Goal: Task Accomplishment & Management: Use online tool/utility

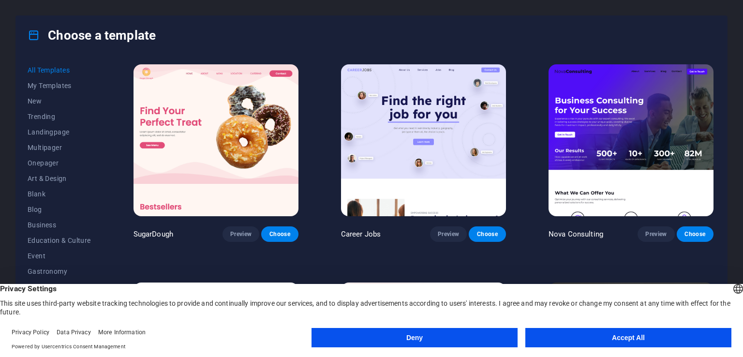
click at [632, 342] on button "Accept All" at bounding box center [628, 337] width 206 height 19
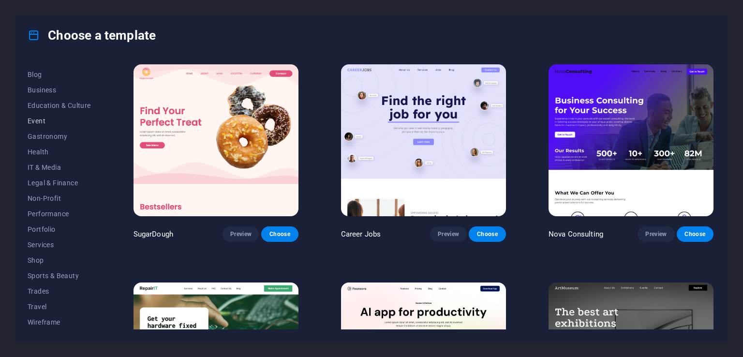
scroll to position [135, 0]
click at [36, 261] on span "Shop" at bounding box center [59, 260] width 63 height 8
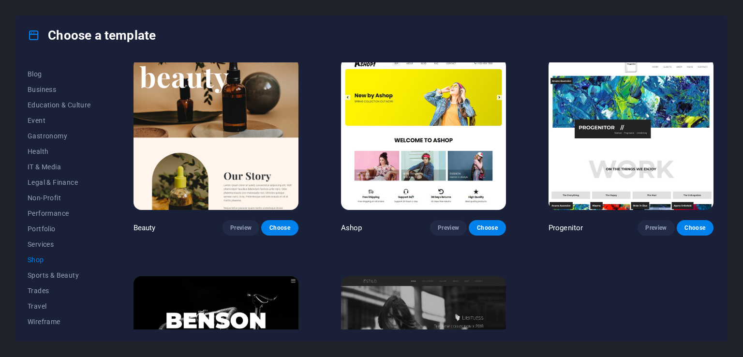
scroll to position [410, 0]
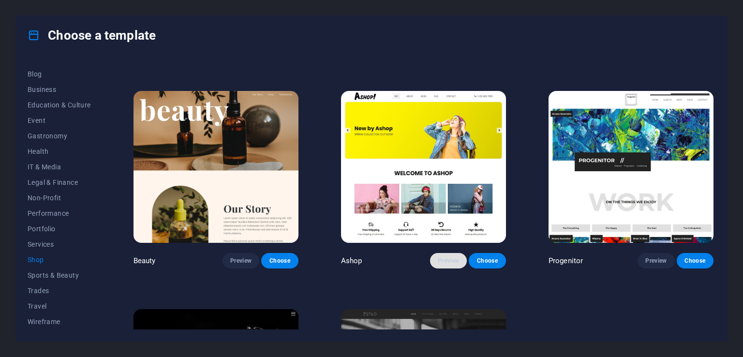
click at [445, 258] on span "Preview" at bounding box center [448, 261] width 21 height 8
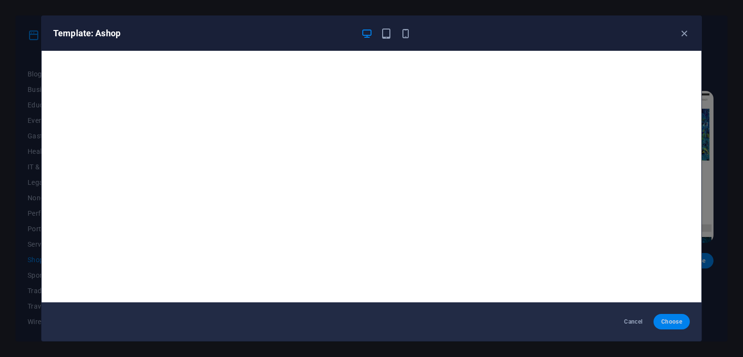
click at [677, 325] on span "Choose" at bounding box center [671, 322] width 21 height 8
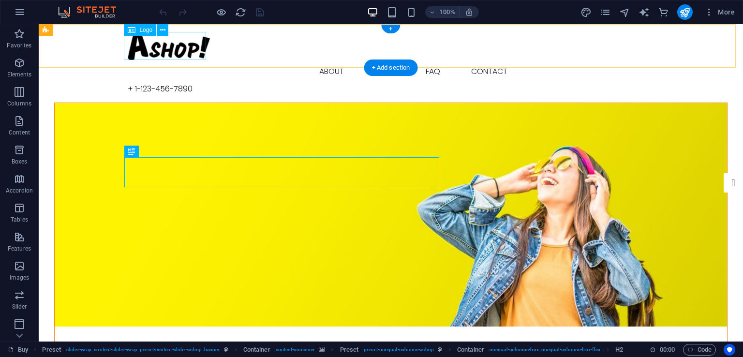
click at [172, 45] on div at bounding box center [391, 46] width 526 height 28
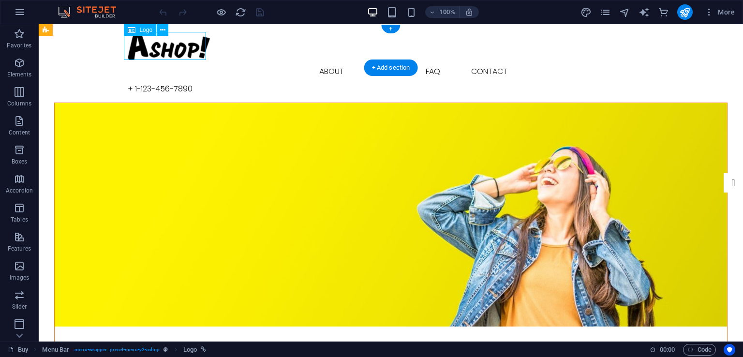
click at [168, 43] on div at bounding box center [391, 46] width 526 height 28
select select "px"
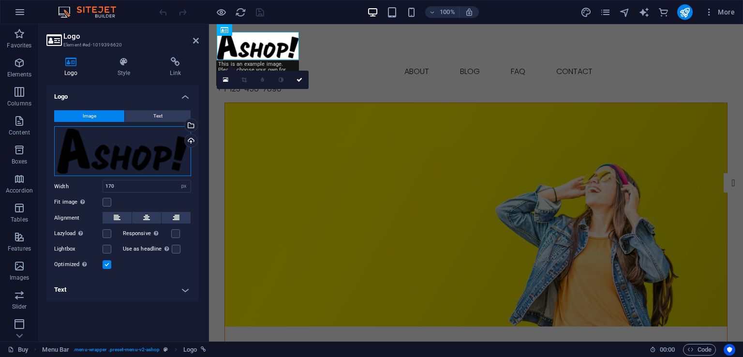
click at [140, 134] on div "Drag files here, click to choose files or select files from Files or our free s…" at bounding box center [122, 151] width 137 height 50
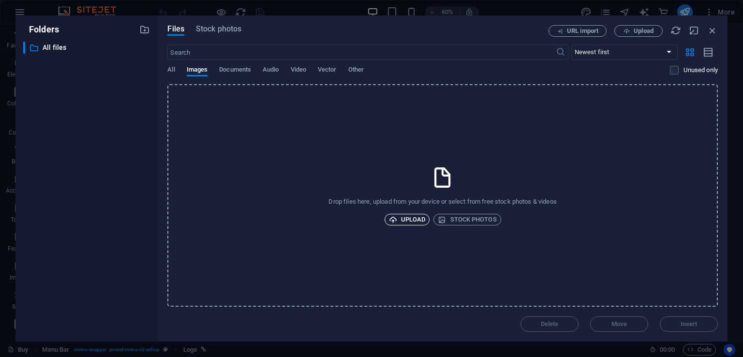
click at [418, 216] on span "Upload" at bounding box center [407, 220] width 37 height 12
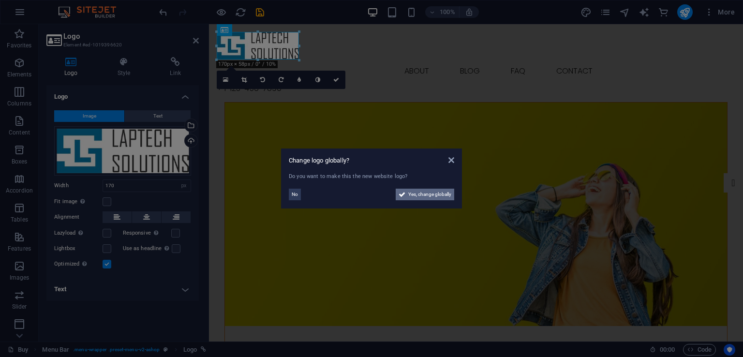
click at [431, 196] on span "Yes, change globally" at bounding box center [429, 195] width 43 height 12
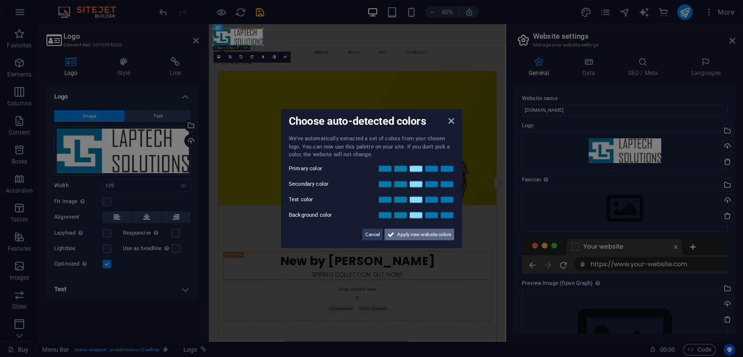
click at [434, 235] on span "Apply new website colors" at bounding box center [424, 234] width 54 height 12
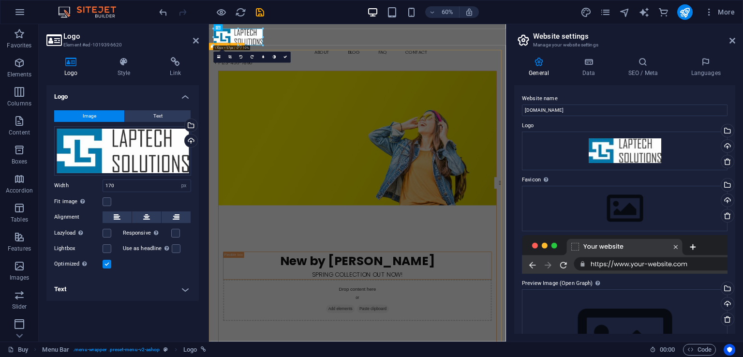
click at [415, 103] on figure at bounding box center [456, 215] width 463 height 224
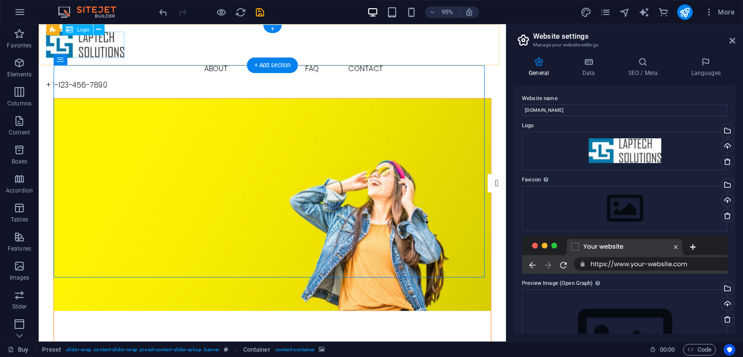
click at [92, 39] on div at bounding box center [284, 46] width 477 height 28
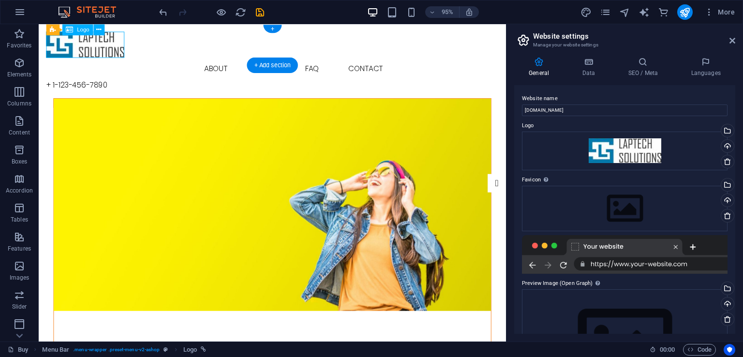
click at [92, 39] on div at bounding box center [284, 46] width 477 height 28
select select "px"
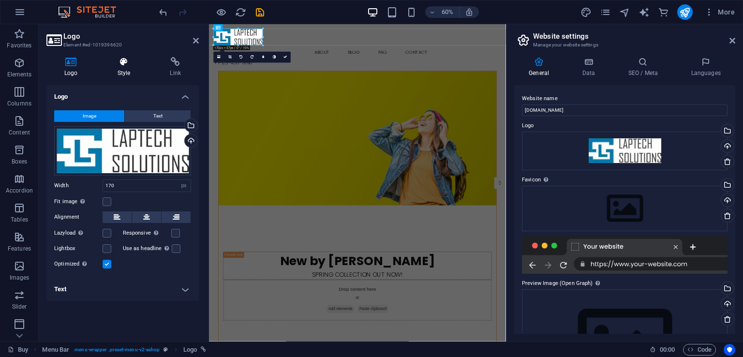
click at [122, 62] on icon at bounding box center [124, 62] width 49 height 10
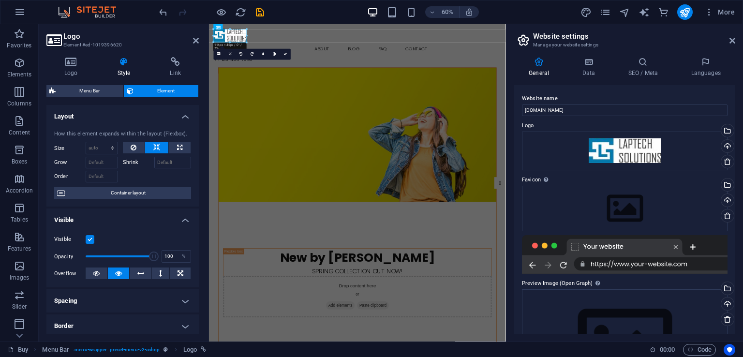
drag, startPoint x: 262, startPoint y: 45, endPoint x: 40, endPoint y: 15, distance: 224.1
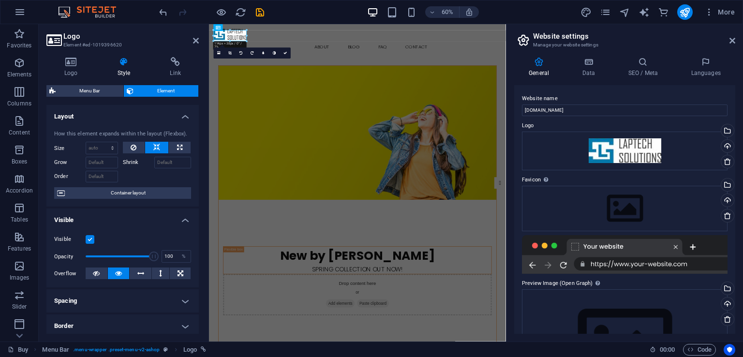
click at [378, 93] on figure at bounding box center [456, 205] width 463 height 224
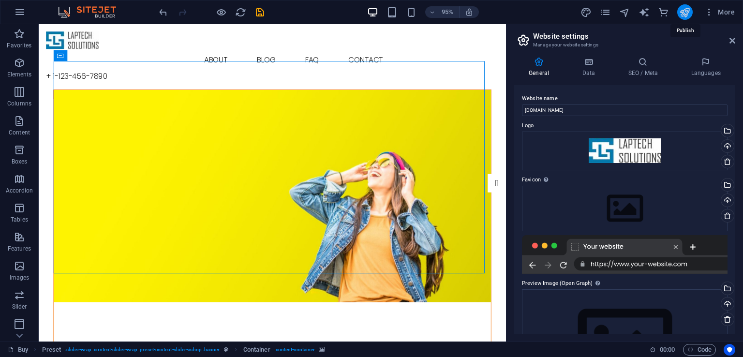
click at [683, 14] on icon "publish" at bounding box center [684, 12] width 11 height 11
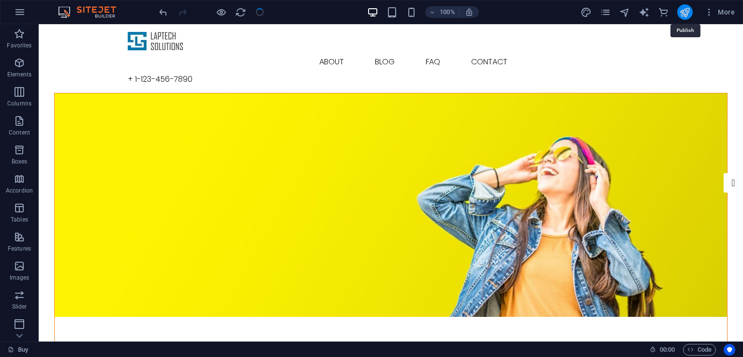
click at [683, 14] on icon "publish" at bounding box center [684, 12] width 11 height 11
checkbox input "false"
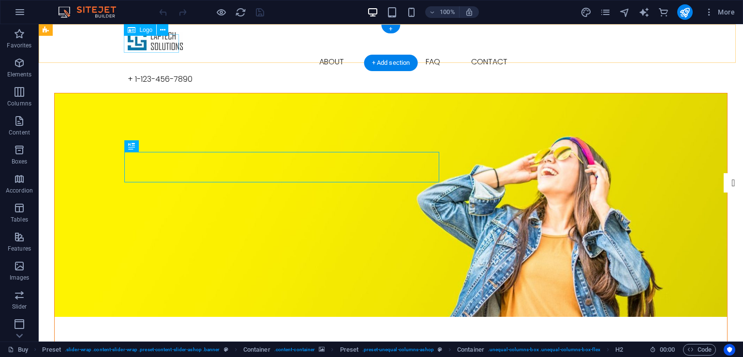
click at [157, 47] on div at bounding box center [391, 41] width 526 height 18
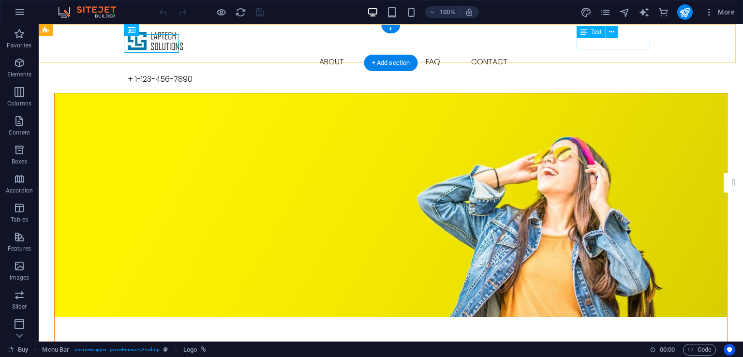
click at [613, 74] on div "+ 1-123-456-7890" at bounding box center [391, 80] width 526 height 12
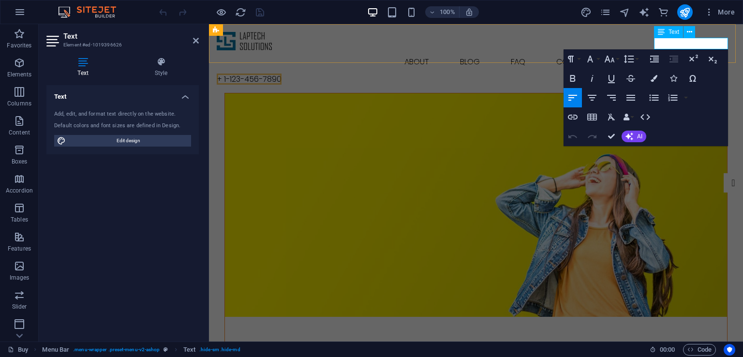
click at [282, 74] on span "+ 1-123-456-7890" at bounding box center [249, 79] width 65 height 11
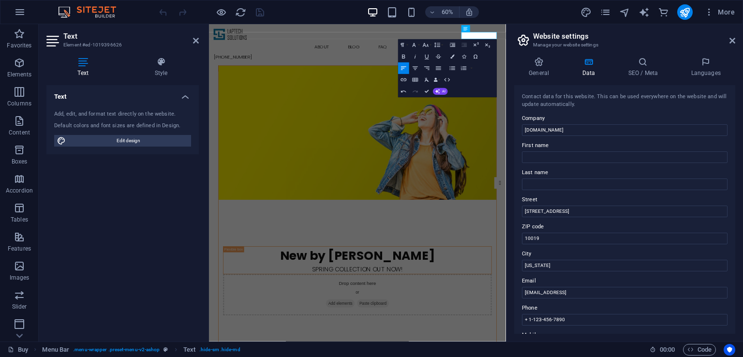
click at [124, 223] on div "Text Add, edit, and format text directly on the website. Default colors and fon…" at bounding box center [122, 209] width 152 height 249
click at [389, 132] on figure at bounding box center [456, 205] width 463 height 224
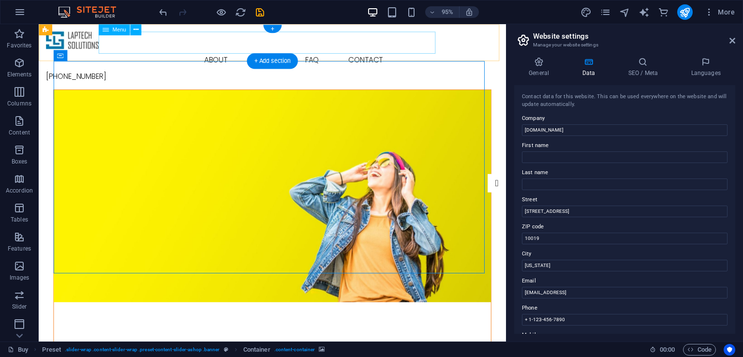
click at [219, 50] on nav "Buy About Blog FAQ Contact" at bounding box center [284, 61] width 477 height 23
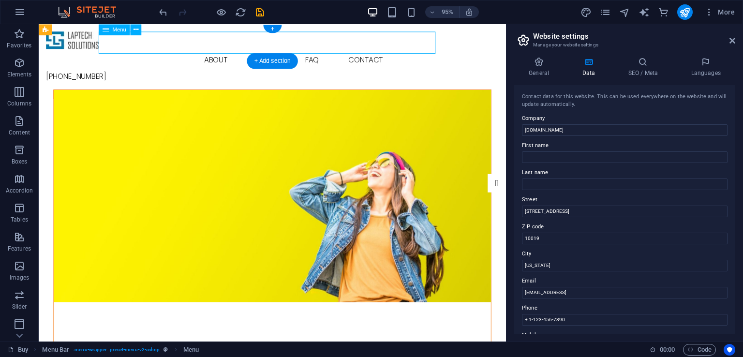
click at [219, 50] on nav "Buy About Blog FAQ Contact" at bounding box center [284, 61] width 477 height 23
click at [219, 97] on figure at bounding box center [285, 205] width 460 height 224
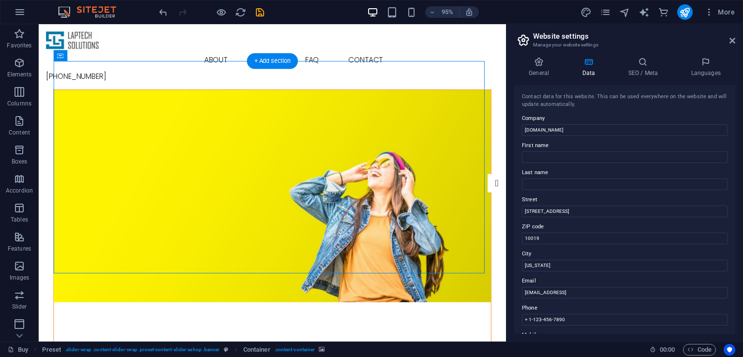
click at [219, 97] on figure at bounding box center [285, 205] width 460 height 224
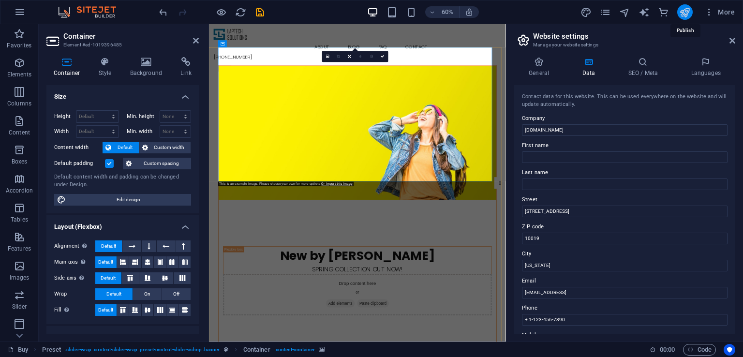
click at [684, 10] on icon "publish" at bounding box center [684, 12] width 11 height 11
checkbox input "false"
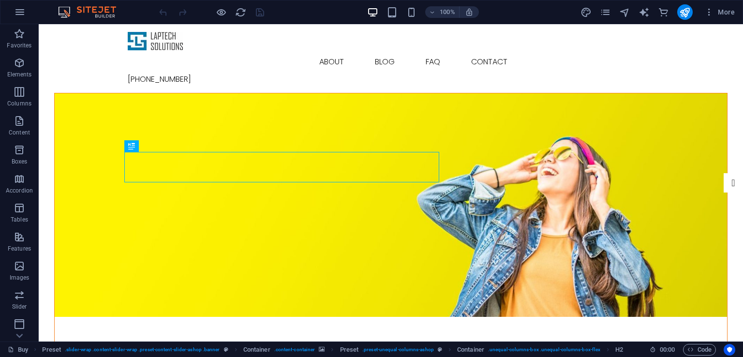
click at [420, 102] on figure at bounding box center [391, 205] width 672 height 224
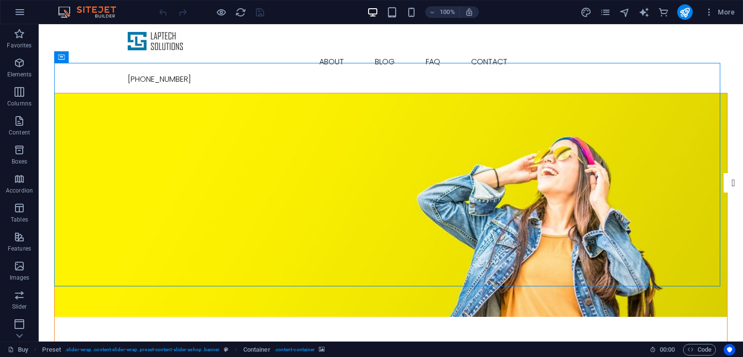
click at [420, 102] on figure at bounding box center [391, 205] width 672 height 224
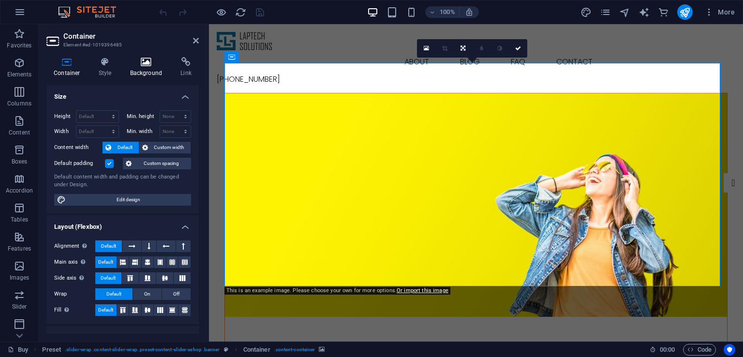
click at [147, 66] on icon at bounding box center [146, 62] width 47 height 10
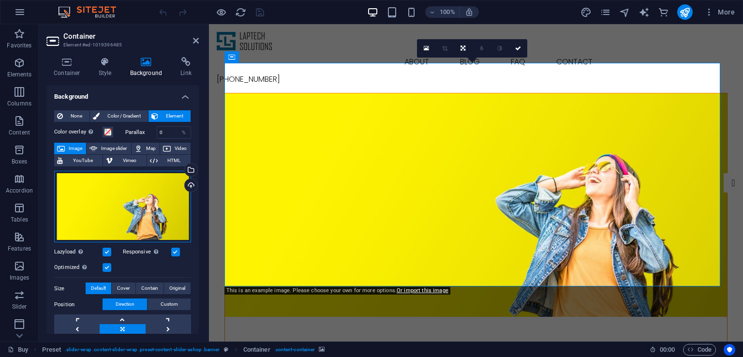
click at [131, 205] on div "Drag files here, click to choose files or select files from Files or our free s…" at bounding box center [122, 207] width 137 height 72
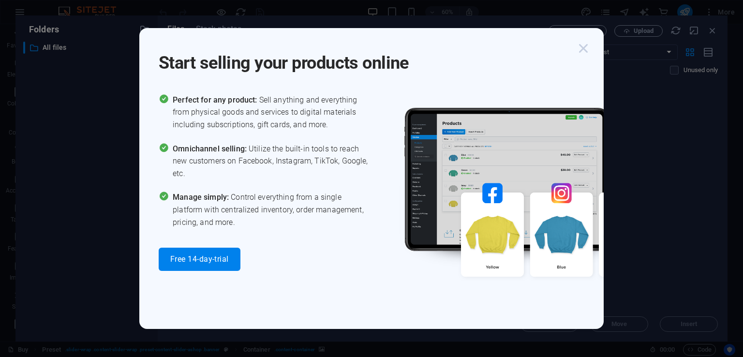
click at [584, 51] on icon "button" at bounding box center [583, 48] width 17 height 17
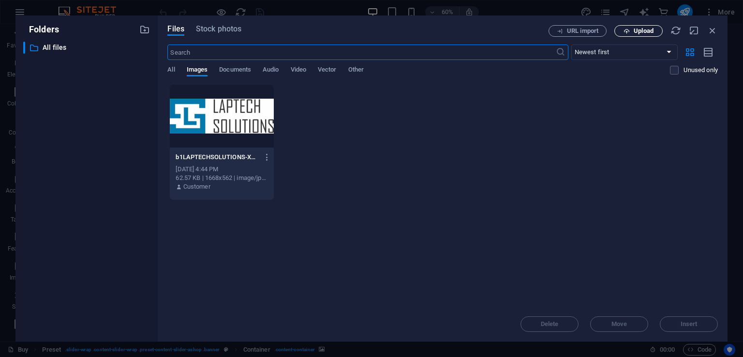
click at [644, 35] on button "Upload" at bounding box center [638, 31] width 48 height 12
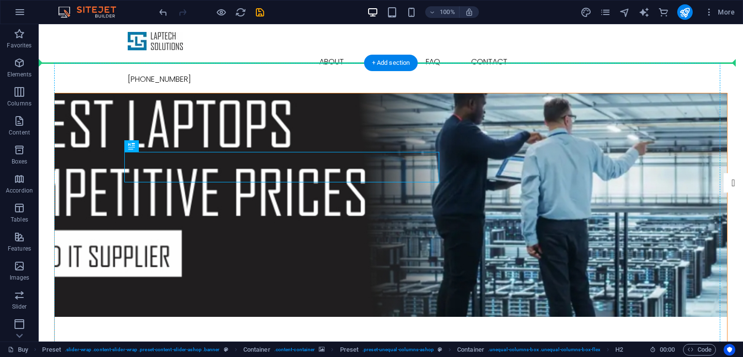
drag, startPoint x: 180, startPoint y: 160, endPoint x: 383, endPoint y: 283, distance: 237.5
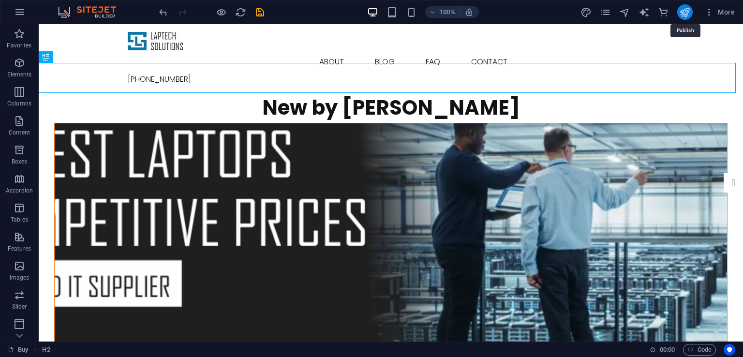
click at [683, 14] on icon "publish" at bounding box center [684, 12] width 11 height 11
checkbox input "false"
click at [603, 123] on figure at bounding box center [391, 235] width 672 height 224
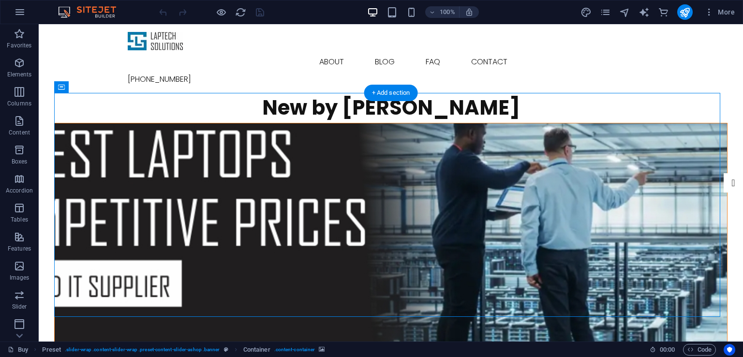
click at [316, 123] on figure at bounding box center [391, 235] width 672 height 224
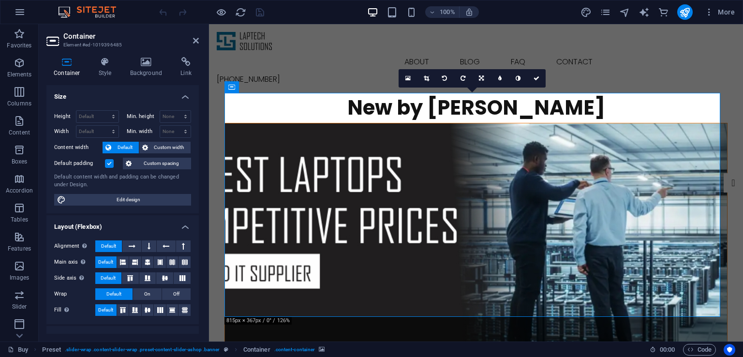
click at [151, 119] on div "Min. height None px rem % vh vw" at bounding box center [159, 116] width 65 height 13
click at [168, 145] on span "Custom width" at bounding box center [169, 148] width 37 height 12
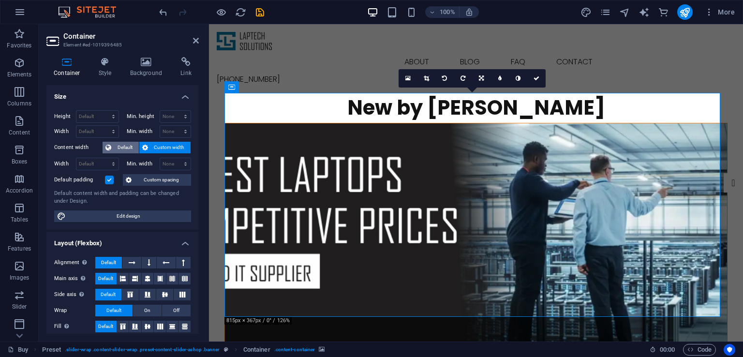
click at [127, 148] on span "Default" at bounding box center [125, 148] width 22 height 12
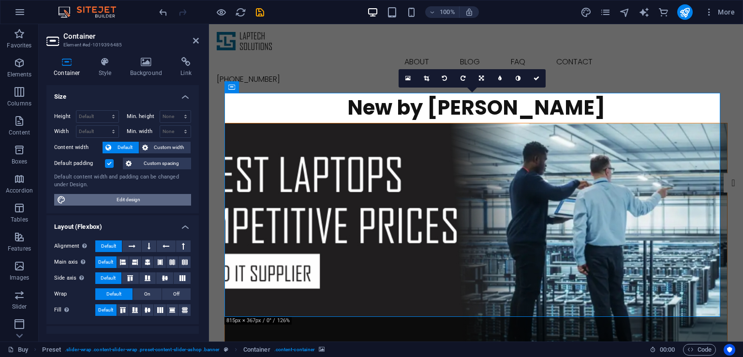
click at [144, 198] on span "Edit design" at bounding box center [128, 200] width 119 height 12
select select "rem"
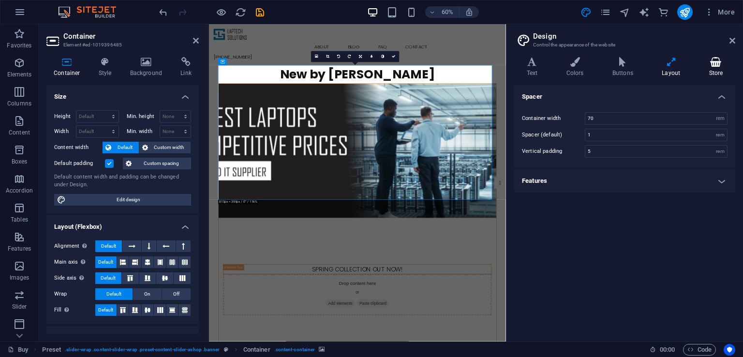
click at [711, 64] on icon at bounding box center [716, 62] width 39 height 10
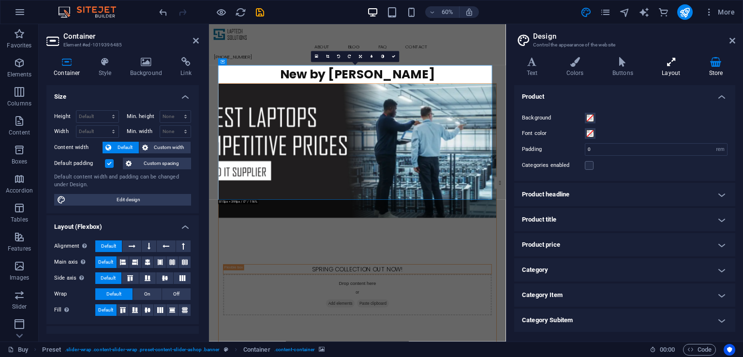
click at [668, 65] on icon at bounding box center [671, 62] width 43 height 10
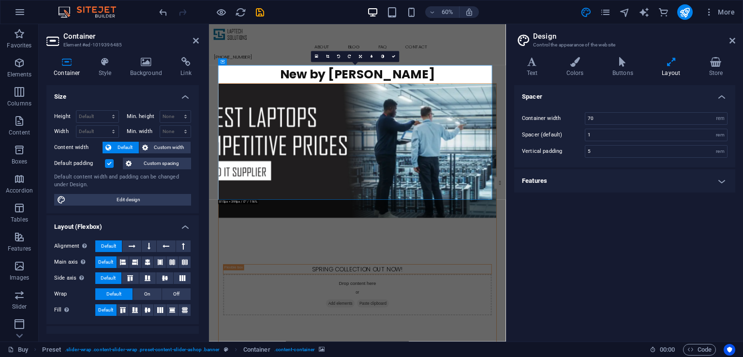
click at [595, 190] on h4 "Features" at bounding box center [624, 180] width 221 height 23
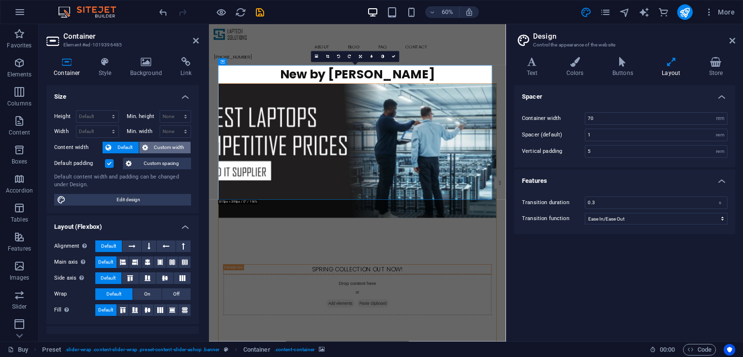
click at [159, 148] on span "Custom width" at bounding box center [169, 148] width 37 height 12
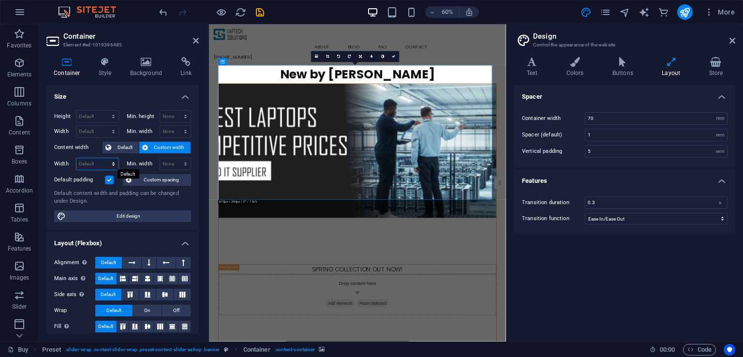
click at [101, 161] on select "Default px rem % em vh vw" at bounding box center [97, 164] width 42 height 12
click at [76, 158] on select "Default px rem % em vh vw" at bounding box center [97, 164] width 42 height 12
click at [171, 164] on select "None px rem % vh vw" at bounding box center [175, 164] width 31 height 12
click at [92, 165] on select "Default px rem % em vh vw" at bounding box center [97, 164] width 42 height 12
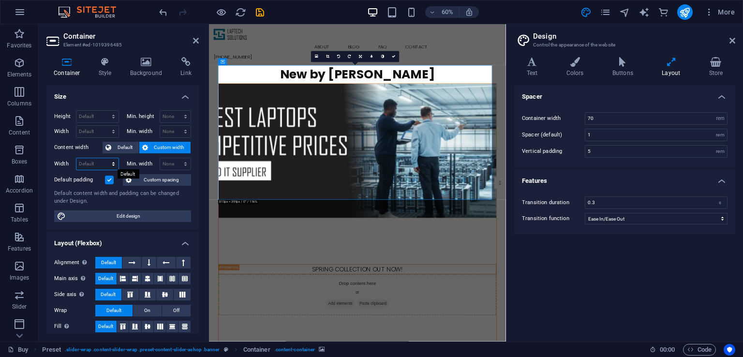
click at [102, 165] on select "Default px rem % em vh vw" at bounding box center [97, 164] width 42 height 12
click at [97, 165] on select "Default px rem % em vh vw" at bounding box center [97, 164] width 42 height 12
click at [165, 162] on select "None px rem % vh vw" at bounding box center [175, 164] width 31 height 12
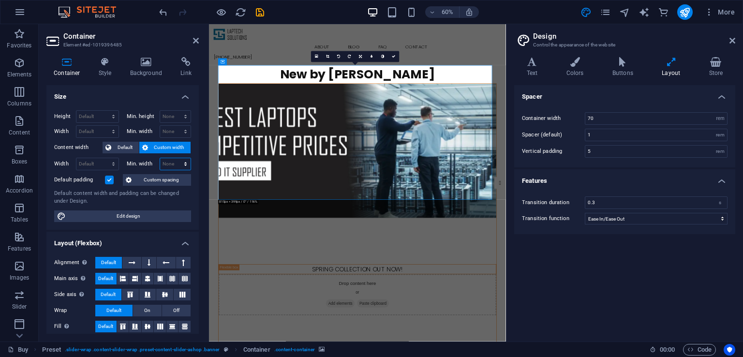
click at [165, 158] on select "None px rem % vh vw" at bounding box center [175, 164] width 31 height 12
click at [97, 162] on select "Default px rem % em vh vw" at bounding box center [97, 164] width 42 height 12
click at [93, 117] on select "Default px rem % vh vw" at bounding box center [97, 117] width 42 height 12
click at [174, 117] on select "None px rem % vh vw" at bounding box center [175, 117] width 31 height 12
click at [95, 133] on select "Default px rem % em vh vw" at bounding box center [97, 132] width 42 height 12
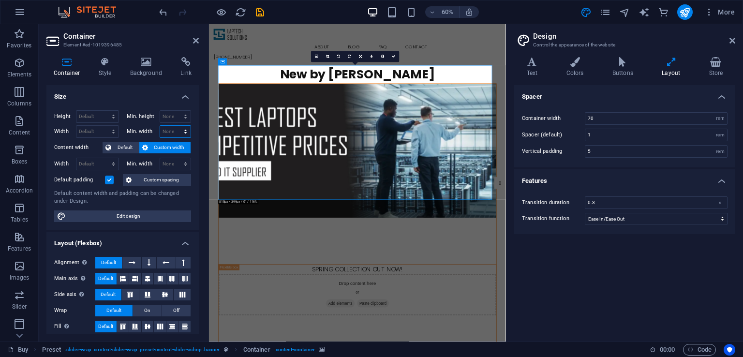
click at [166, 133] on select "None px rem % vh vw" at bounding box center [175, 132] width 31 height 12
click at [433, 123] on figure at bounding box center [456, 235] width 463 height 224
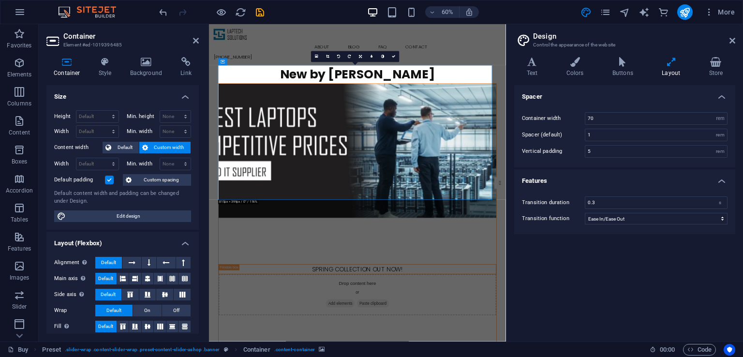
click at [433, 123] on figure at bounding box center [456, 235] width 463 height 224
click at [143, 74] on h4 "Background" at bounding box center [148, 67] width 51 height 20
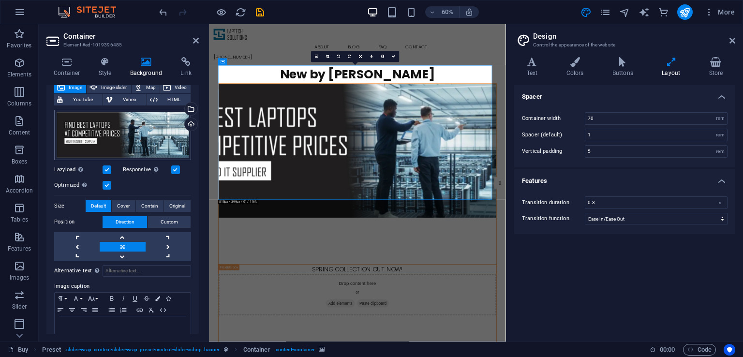
scroll to position [64, 0]
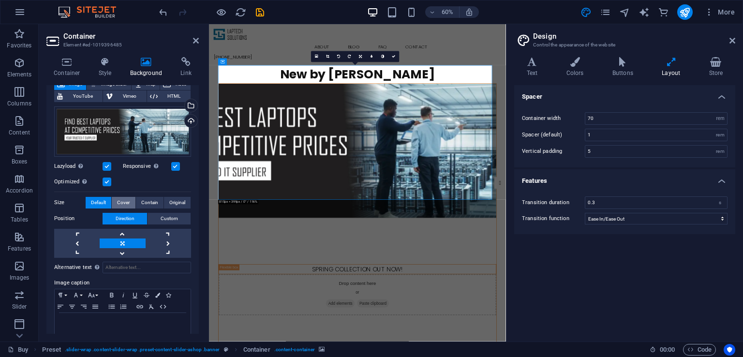
click at [127, 200] on span "Cover" at bounding box center [123, 203] width 13 height 12
click at [150, 202] on span "Contain" at bounding box center [149, 203] width 17 height 12
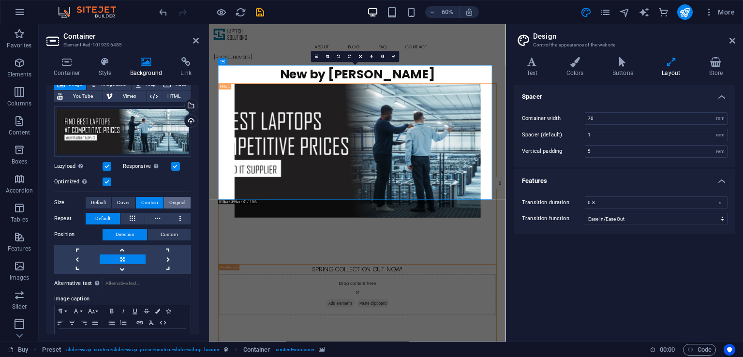
click at [176, 201] on span "Original" at bounding box center [177, 203] width 16 height 12
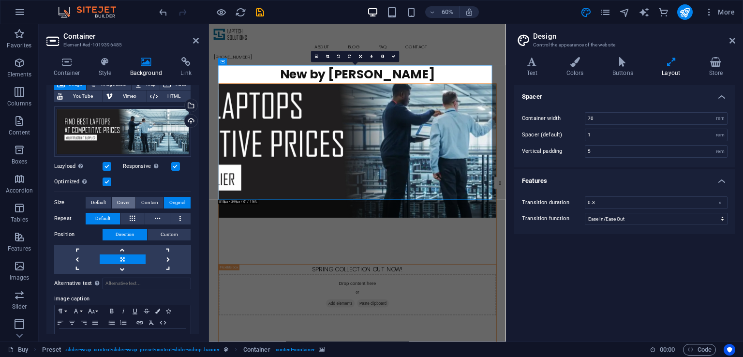
click at [132, 200] on button "Cover" at bounding box center [123, 203] width 23 height 12
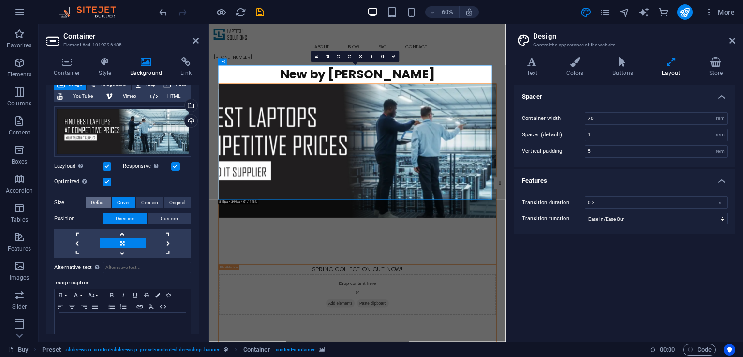
click at [97, 199] on span "Default" at bounding box center [98, 203] width 15 height 12
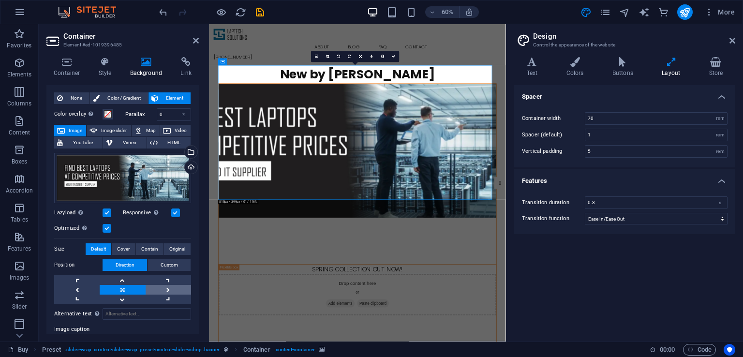
scroll to position [0, 0]
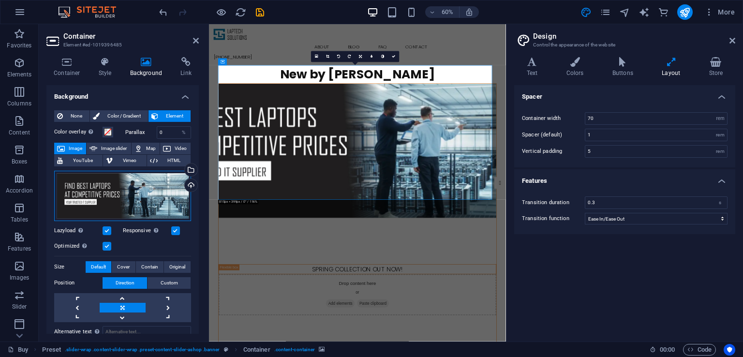
click at [151, 198] on div "Drag files here, click to choose files or select files from Files or our free s…" at bounding box center [122, 196] width 137 height 50
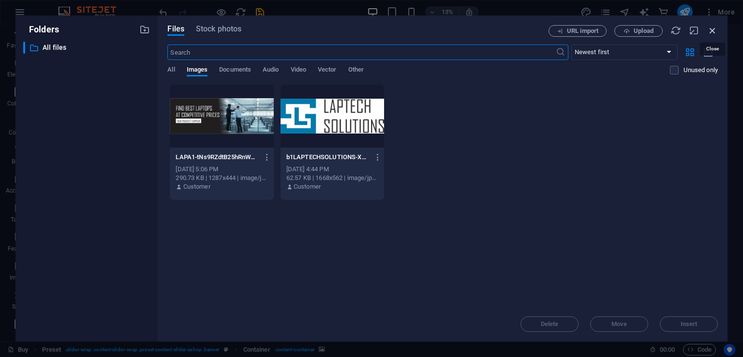
click at [712, 30] on icon "button" at bounding box center [712, 30] width 11 height 11
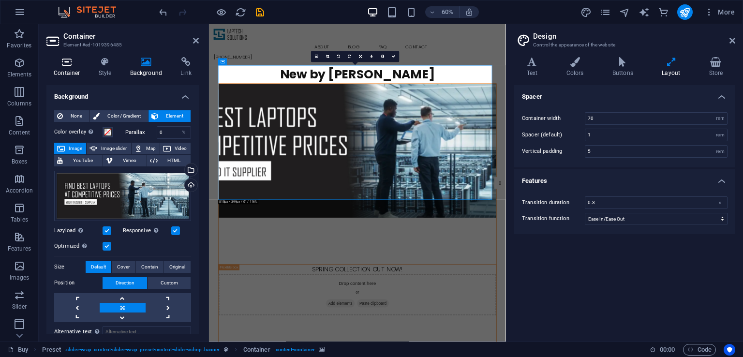
click at [70, 68] on h4 "Container" at bounding box center [68, 67] width 45 height 20
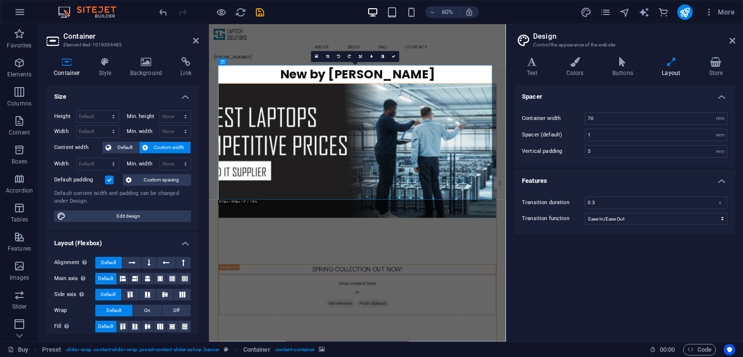
click at [71, 68] on h4 "Container" at bounding box center [68, 67] width 45 height 20
click at [122, 145] on span "Default" at bounding box center [125, 148] width 22 height 12
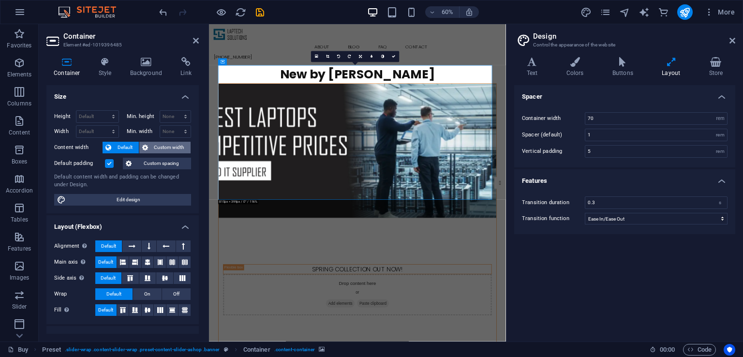
click at [155, 144] on span "Custom width" at bounding box center [169, 148] width 37 height 12
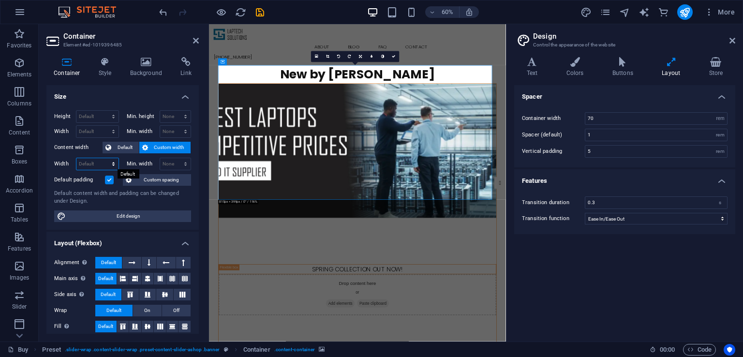
click at [110, 162] on select "Default px rem % em vh vw" at bounding box center [97, 164] width 42 height 12
select select "px"
click at [104, 158] on select "Default px rem % em vh vw" at bounding box center [97, 164] width 42 height 12
click at [114, 163] on select "Default px rem % em vh vw" at bounding box center [112, 164] width 14 height 12
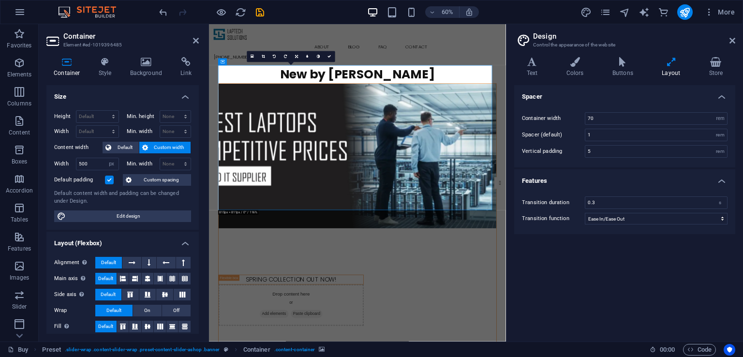
click at [157, 95] on h4 "Size" at bounding box center [122, 93] width 152 height 17
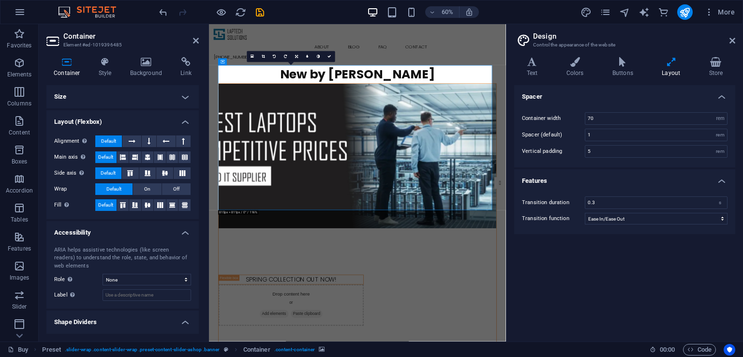
click at [66, 64] on icon at bounding box center [66, 62] width 41 height 10
click at [185, 95] on h4 "Size" at bounding box center [122, 96] width 152 height 23
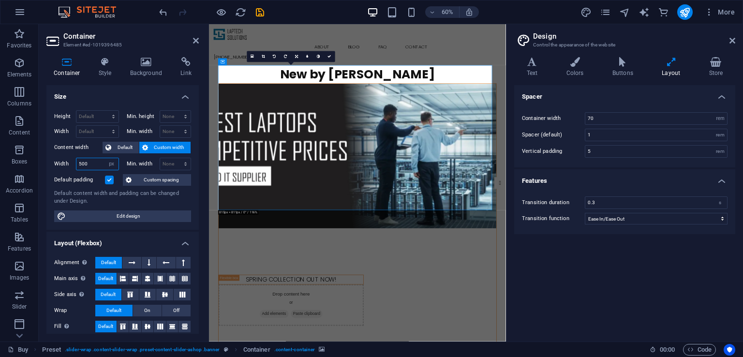
drag, startPoint x: 89, startPoint y: 167, endPoint x: 66, endPoint y: 162, distance: 23.8
click at [66, 162] on div "Width 500 Default px rem % em vh vw" at bounding box center [86, 164] width 65 height 13
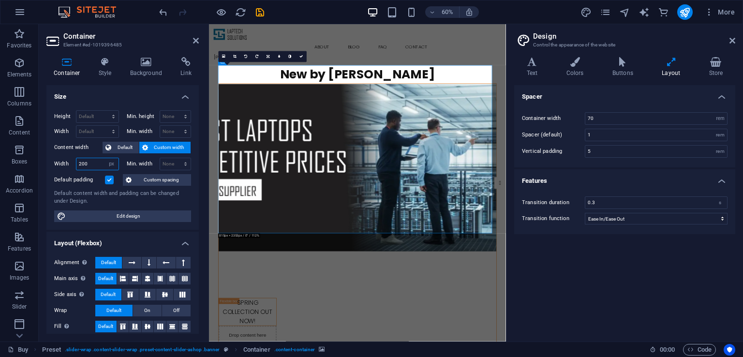
drag, startPoint x: 95, startPoint y: 164, endPoint x: 69, endPoint y: 160, distance: 26.5
click at [69, 160] on div "Width 200 Default px rem % em vh vw" at bounding box center [86, 164] width 65 height 13
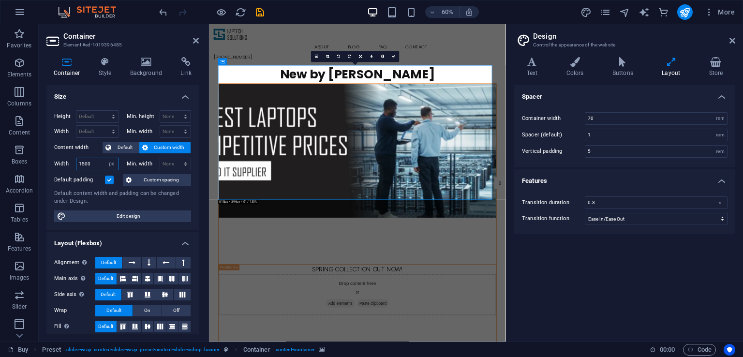
drag, startPoint x: 91, startPoint y: 165, endPoint x: 73, endPoint y: 165, distance: 18.9
click at [73, 165] on div "Width 1500 Default px rem % em vh vw" at bounding box center [86, 164] width 65 height 13
type input "2000"
click at [105, 94] on h4 "Size" at bounding box center [122, 93] width 152 height 17
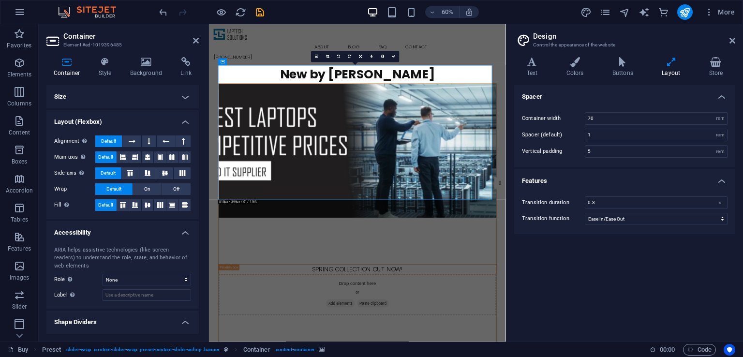
click at [105, 94] on h4 "Size" at bounding box center [122, 96] width 152 height 23
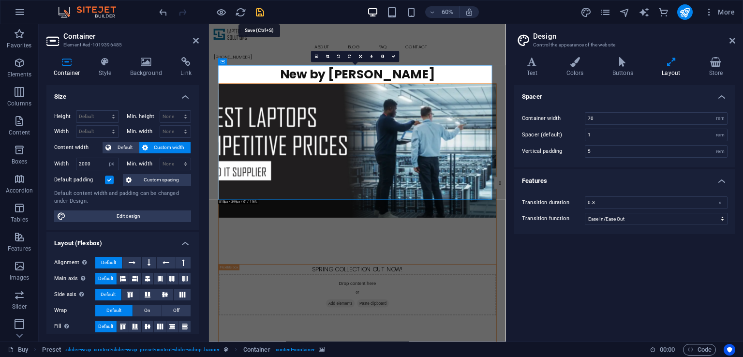
click at [256, 11] on icon "save" at bounding box center [259, 12] width 11 height 11
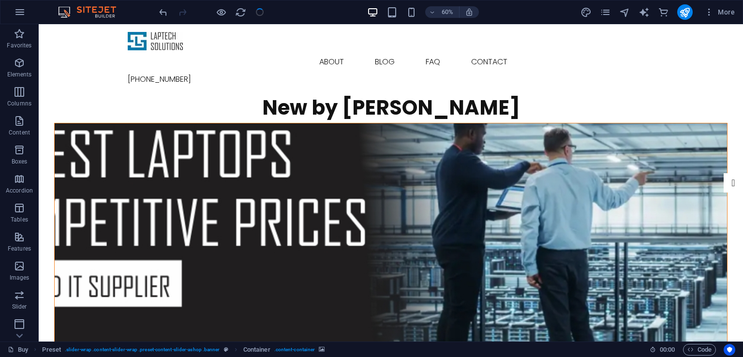
checkbox input "false"
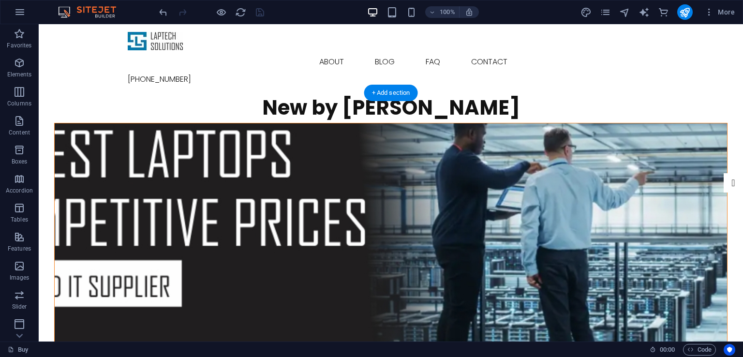
click at [359, 134] on figure at bounding box center [391, 235] width 672 height 224
select select "px"
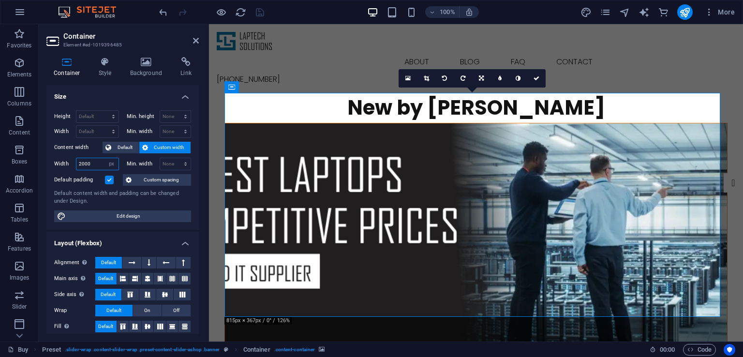
drag, startPoint x: 94, startPoint y: 164, endPoint x: 75, endPoint y: 163, distance: 18.4
click at [75, 163] on div "Width 2000 Default px rem % em vh vw" at bounding box center [86, 164] width 65 height 13
click at [177, 163] on select "None px rem % vh vw" at bounding box center [175, 164] width 31 height 12
select select "px"
click at [175, 158] on select "None px rem % vh vw" at bounding box center [175, 164] width 31 height 12
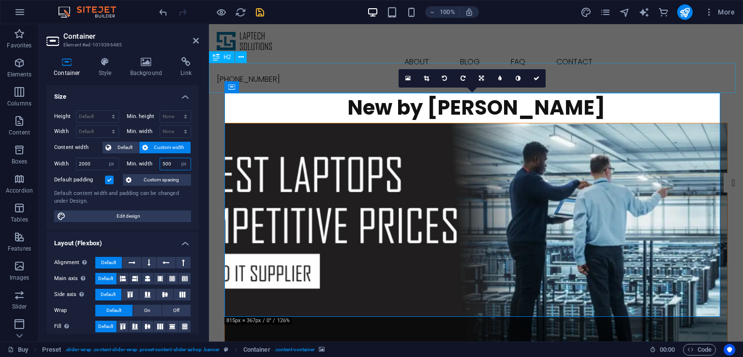
type input "500"
click at [319, 93] on div "New by Ashop" at bounding box center [476, 108] width 534 height 30
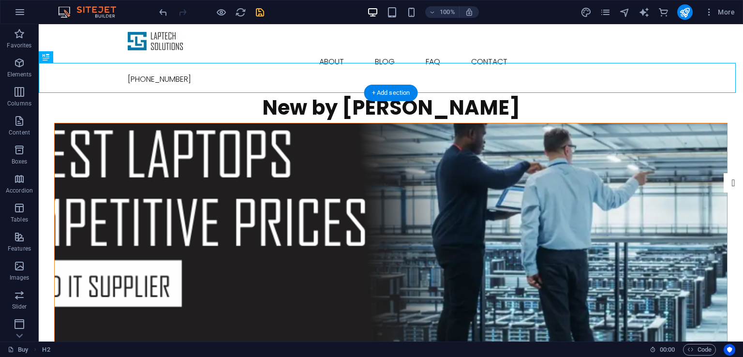
click at [283, 145] on figure at bounding box center [391, 235] width 672 height 224
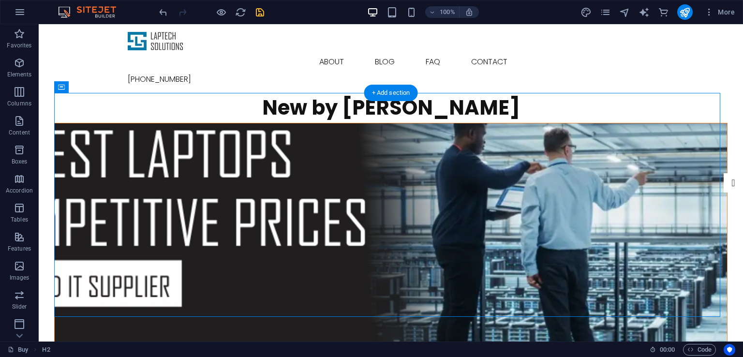
click at [283, 145] on figure at bounding box center [391, 235] width 672 height 224
select select "px"
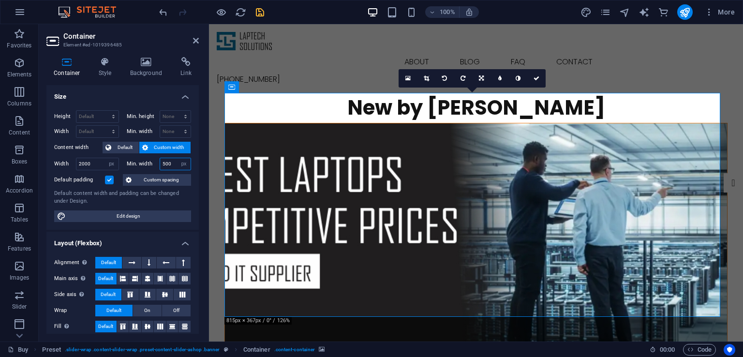
click at [172, 164] on input "500" at bounding box center [175, 164] width 31 height 12
click at [182, 164] on select "None px rem % vh vw" at bounding box center [184, 164] width 14 height 12
select select "0v166ap81l8"
click at [177, 158] on select "None px rem % vh vw" at bounding box center [184, 164] width 14 height 12
select select "DISABLED_OPTION_VALUE"
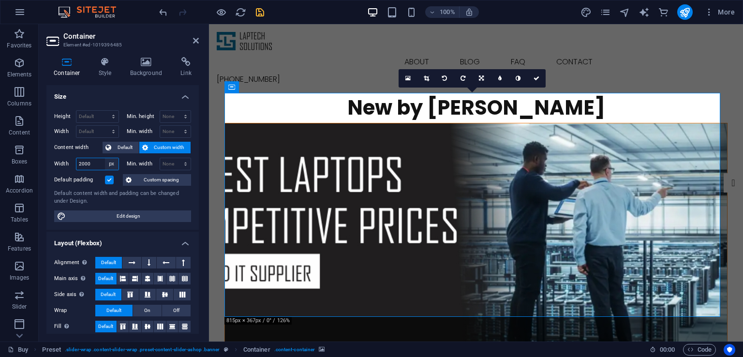
click at [107, 163] on select "Default px rem % em vh vw" at bounding box center [112, 164] width 14 height 12
select select "h1e7udqbjug"
click at [105, 158] on select "Default px rem % em vh vw" at bounding box center [112, 164] width 14 height 12
click at [100, 162] on select "Default px rem % em vh vw" at bounding box center [97, 164] width 42 height 12
select select "px"
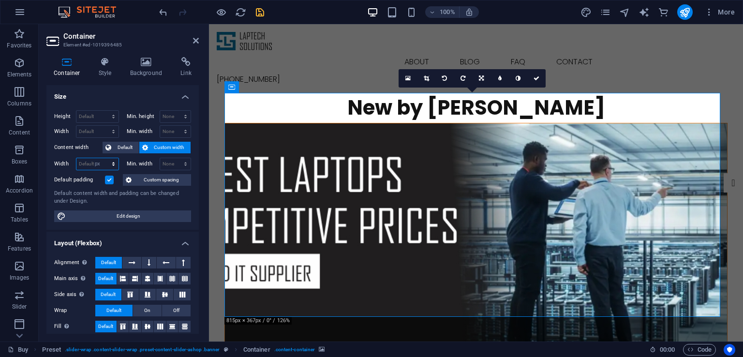
click at [104, 158] on select "Default px rem % em vh vw" at bounding box center [97, 164] width 42 height 12
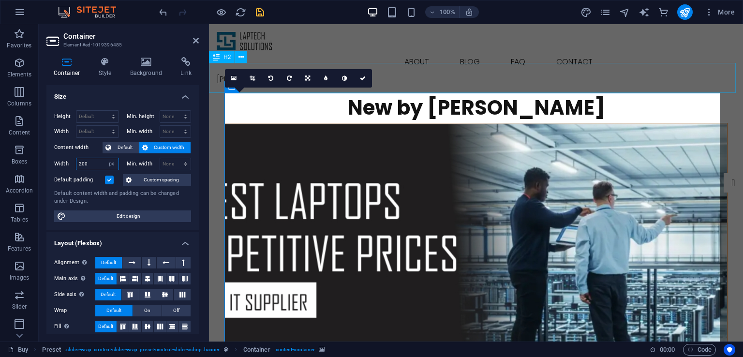
type input "200"
click at [384, 93] on div "New by Ashop" at bounding box center [476, 108] width 534 height 30
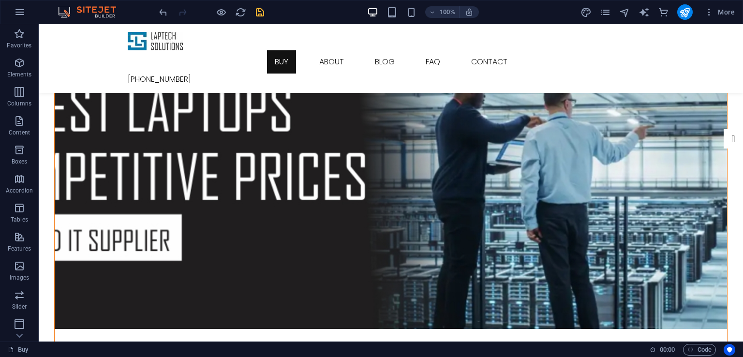
scroll to position [32, 0]
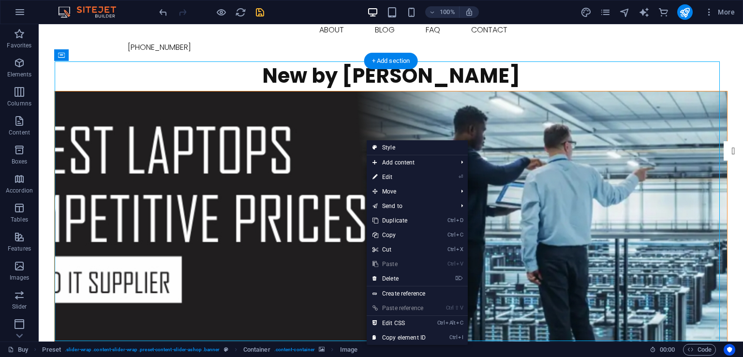
click at [366, 139] on figure at bounding box center [391, 231] width 672 height 280
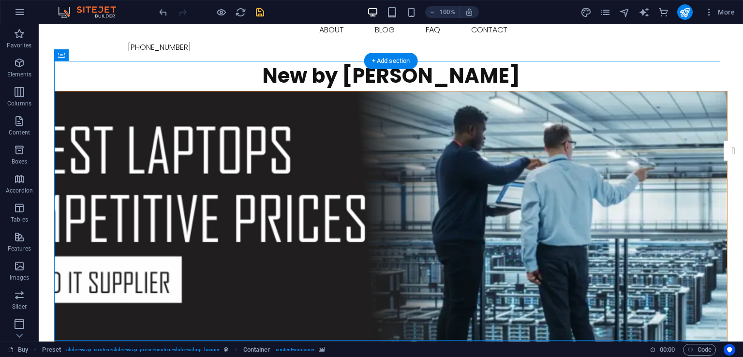
click at [366, 139] on figure at bounding box center [391, 231] width 672 height 280
select select "px"
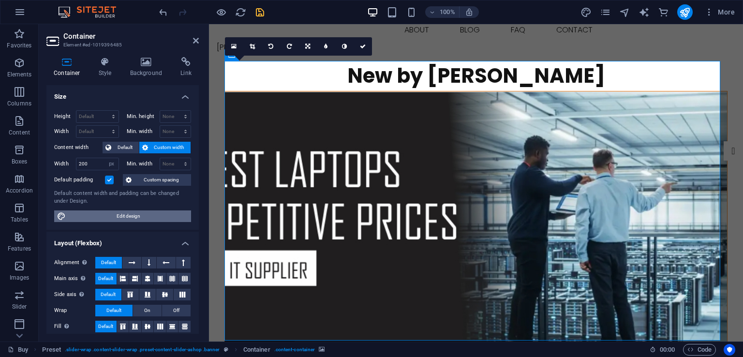
click at [124, 215] on span "Edit design" at bounding box center [128, 216] width 119 height 12
select select "rem"
select select "ease-in-out"
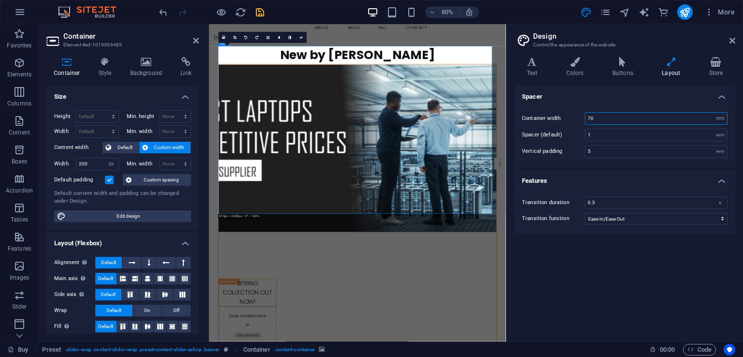
drag, startPoint x: 608, startPoint y: 123, endPoint x: 577, endPoint y: 117, distance: 31.7
click at [577, 117] on div "Container width 70 rem px" at bounding box center [625, 118] width 206 height 13
type input "50"
click at [577, 100] on h4 "Spacer" at bounding box center [624, 93] width 221 height 17
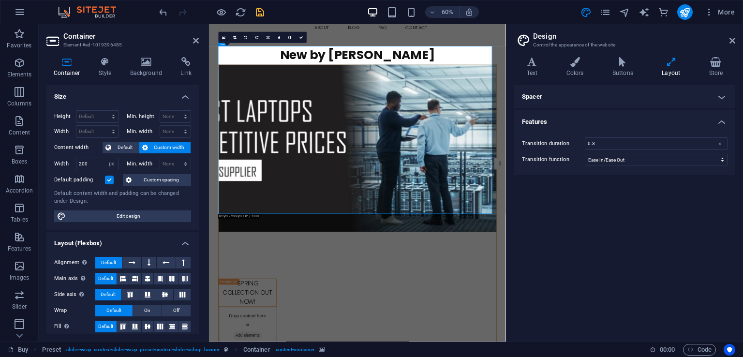
click at [581, 104] on h4 "Spacer" at bounding box center [624, 96] width 221 height 23
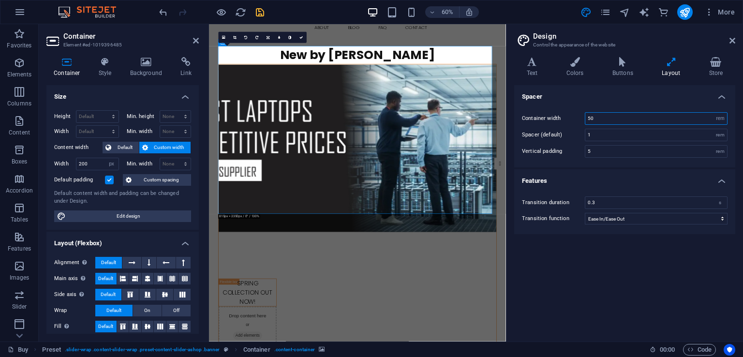
click at [606, 113] on input "50" at bounding box center [656, 119] width 142 height 12
drag, startPoint x: 602, startPoint y: 114, endPoint x: 575, endPoint y: 113, distance: 27.1
click at [575, 113] on div "Container width 50 rem px" at bounding box center [625, 118] width 206 height 13
click at [262, 15] on icon "save" at bounding box center [259, 12] width 11 height 11
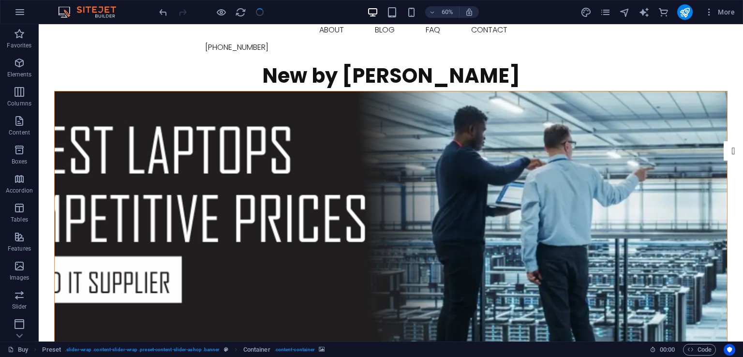
checkbox input "false"
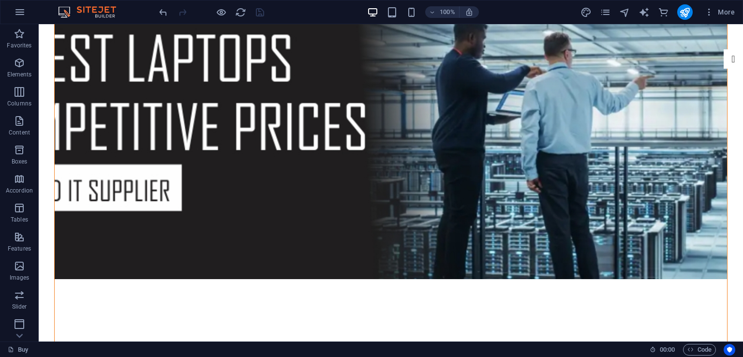
scroll to position [0, 0]
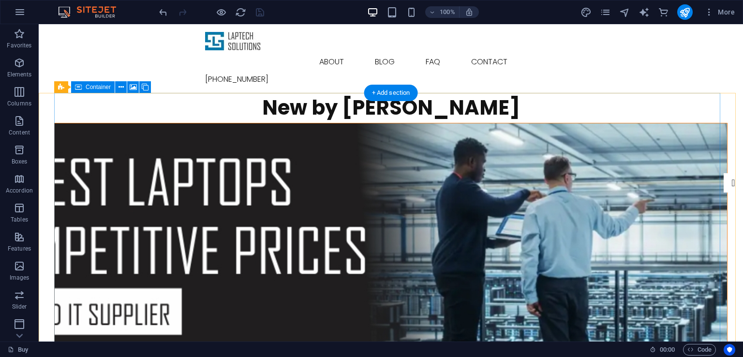
click at [336, 169] on figure at bounding box center [391, 263] width 672 height 280
select select "px"
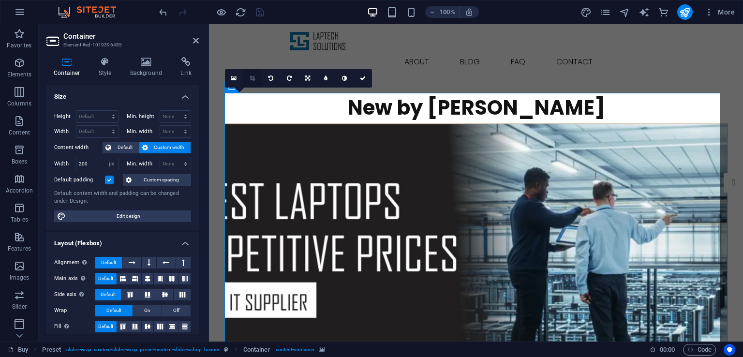
click at [250, 76] on icon at bounding box center [252, 78] width 5 height 6
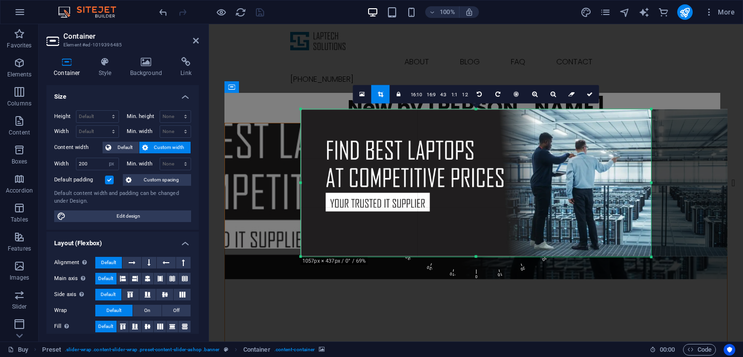
drag, startPoint x: 341, startPoint y: 256, endPoint x: 261, endPoint y: 254, distance: 79.9
click at [261, 254] on div "Drag here to replace the existing content. Press “Ctrl” if you want to create a…" at bounding box center [476, 182] width 534 height 317
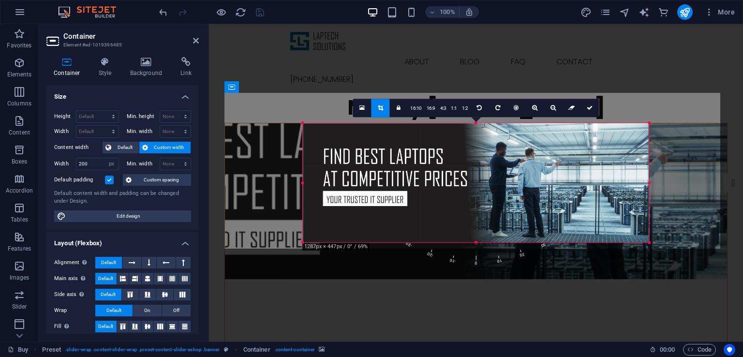
drag, startPoint x: 652, startPoint y: 258, endPoint x: 648, endPoint y: 231, distance: 27.4
click at [648, 231] on div "180 170 160 150 140 130 120 110 100 90 80 70 60 50 40 30 20 10 0 -10 -20 -30 -4…" at bounding box center [476, 182] width 346 height 119
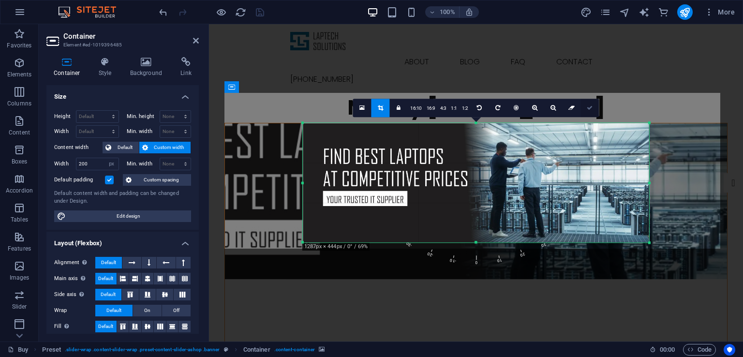
click at [589, 106] on icon at bounding box center [590, 108] width 6 height 6
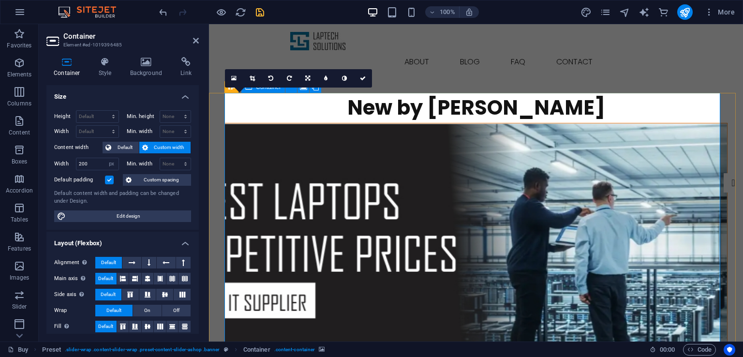
click at [410, 138] on figure at bounding box center [476, 263] width 502 height 280
click at [261, 11] on icon "save" at bounding box center [259, 12] width 11 height 11
checkbox input "false"
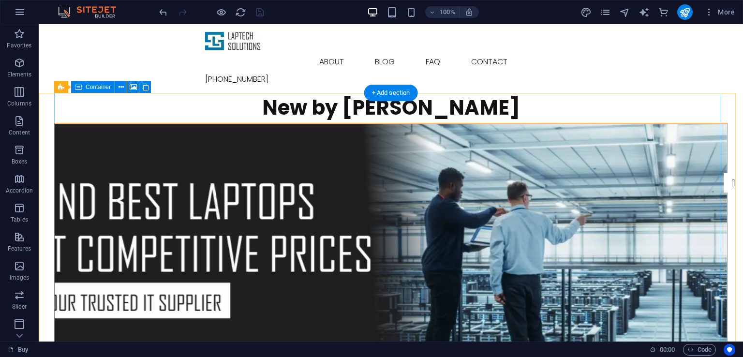
click at [314, 162] on figure at bounding box center [391, 263] width 672 height 280
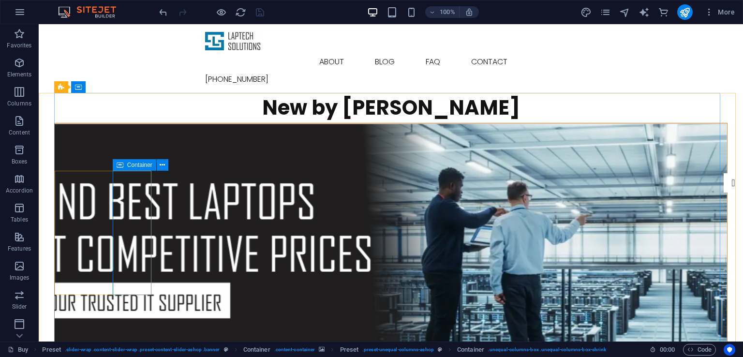
click at [120, 165] on icon at bounding box center [120, 165] width 7 height 12
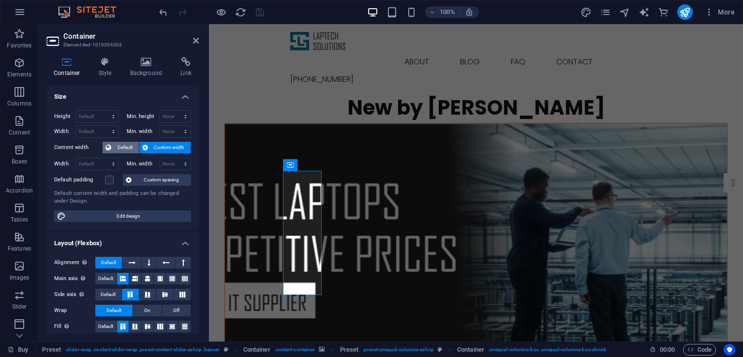
click at [116, 144] on span "Default" at bounding box center [125, 148] width 22 height 12
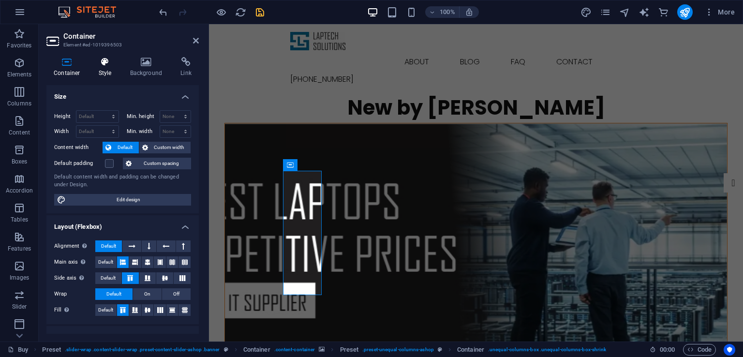
click at [103, 74] on h4 "Style" at bounding box center [106, 67] width 31 height 20
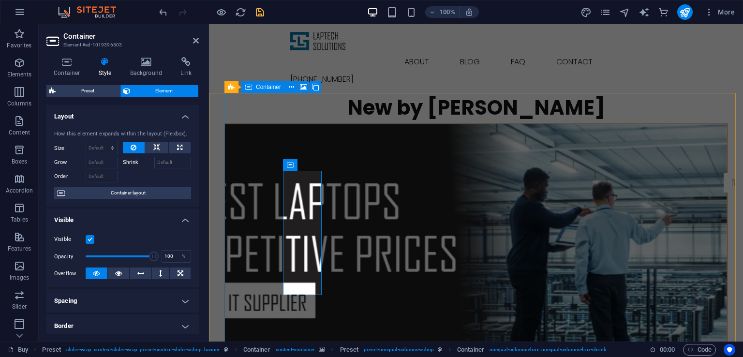
click at [321, 137] on figure at bounding box center [476, 263] width 502 height 280
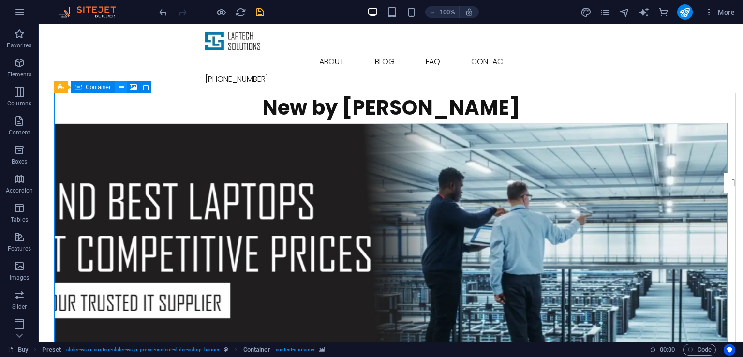
click at [121, 88] on icon at bounding box center [121, 87] width 5 height 10
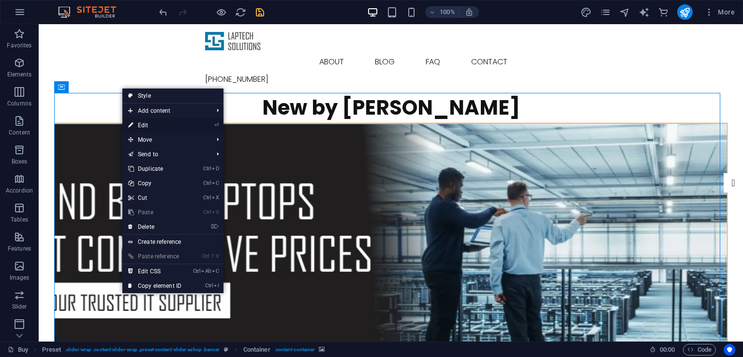
click at [156, 126] on link "⏎ Edit" at bounding box center [154, 125] width 65 height 15
select select "px"
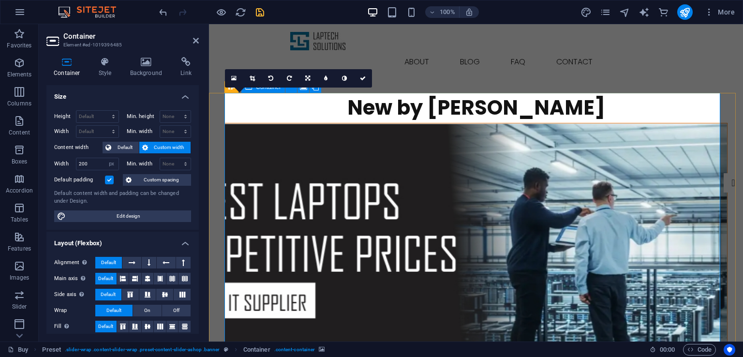
click at [258, 123] on figure at bounding box center [476, 263] width 502 height 280
drag, startPoint x: 258, startPoint y: 113, endPoint x: 324, endPoint y: 122, distance: 66.5
click at [324, 123] on figure at bounding box center [476, 263] width 502 height 280
drag, startPoint x: 267, startPoint y: 119, endPoint x: 372, endPoint y: 131, distance: 105.7
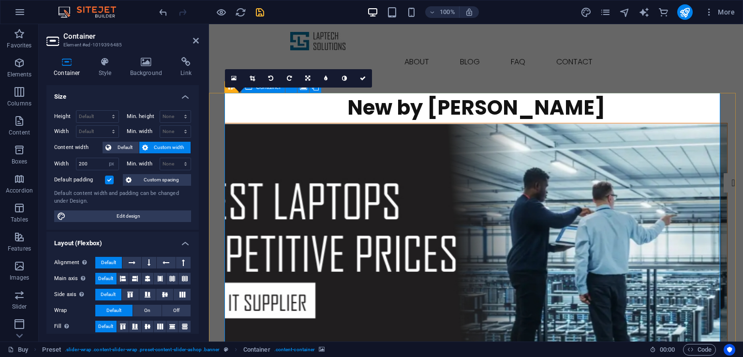
click at [372, 131] on figure at bounding box center [476, 263] width 502 height 280
click at [308, 80] on icon at bounding box center [307, 78] width 5 height 6
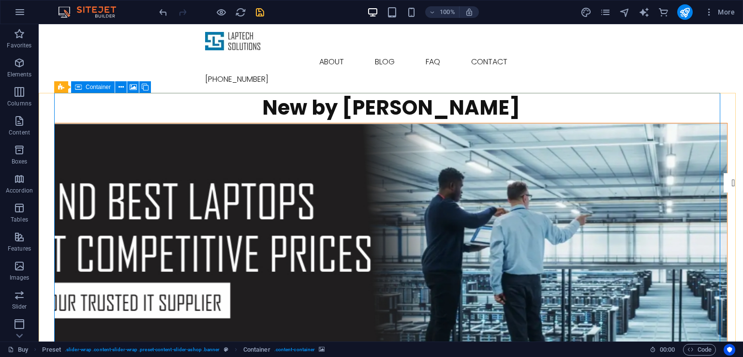
click at [333, 126] on figure at bounding box center [391, 263] width 672 height 280
select select "px"
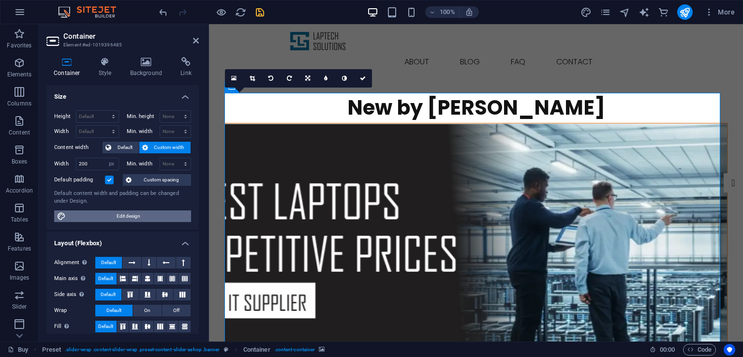
click at [124, 215] on span "Edit design" at bounding box center [128, 216] width 119 height 12
select select "rem"
select select "ease-in-out"
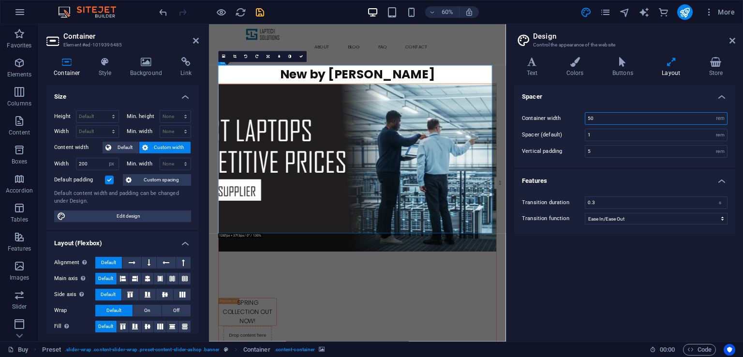
drag, startPoint x: 607, startPoint y: 119, endPoint x: 574, endPoint y: 118, distance: 33.4
click at [574, 118] on div "Container width 50 rem px" at bounding box center [625, 118] width 206 height 13
click at [590, 91] on h4 "Spacer" at bounding box center [624, 93] width 221 height 17
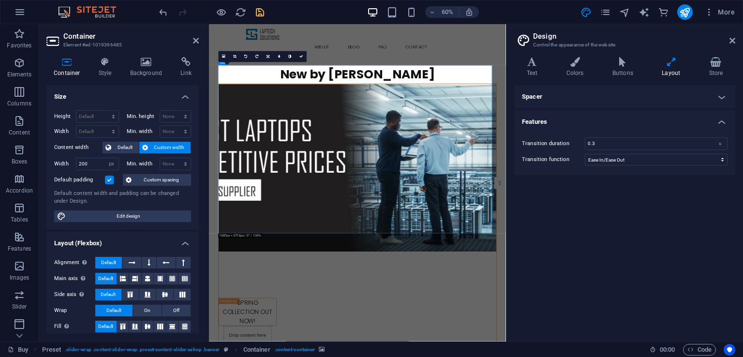
click at [590, 91] on h4 "Spacer" at bounding box center [624, 96] width 221 height 23
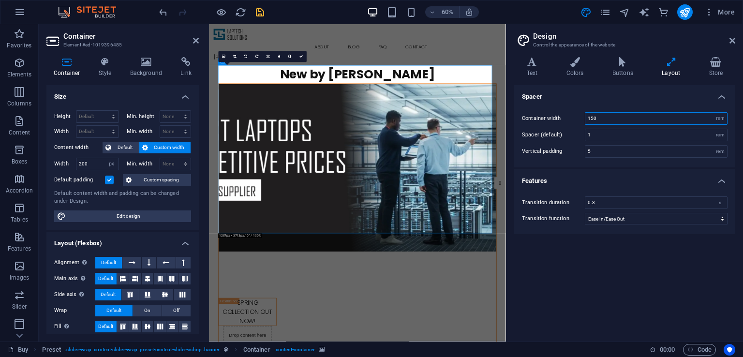
drag, startPoint x: 608, startPoint y: 118, endPoint x: 578, endPoint y: 115, distance: 30.6
click at [578, 115] on div "Container width 150 rem px" at bounding box center [625, 118] width 206 height 13
type input "900"
click at [623, 99] on h4 "Spacer" at bounding box center [624, 93] width 221 height 17
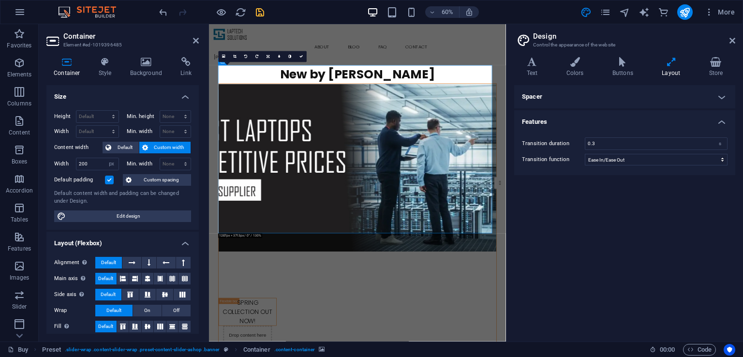
click at [623, 99] on h4 "Spacer" at bounding box center [624, 96] width 221 height 23
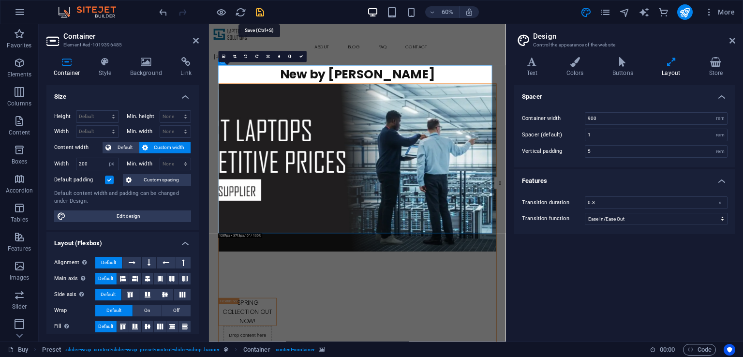
click at [255, 7] on icon "save" at bounding box center [259, 12] width 11 height 11
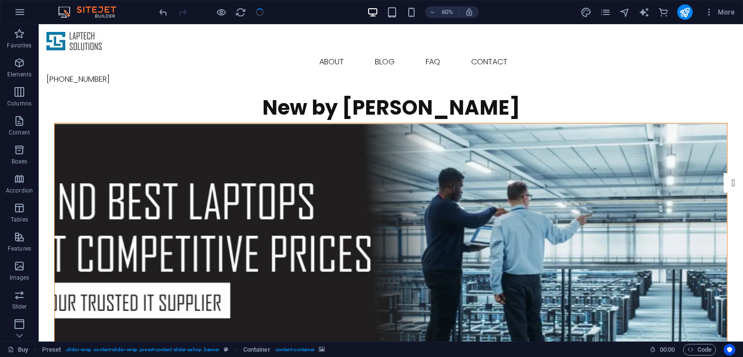
checkbox input "false"
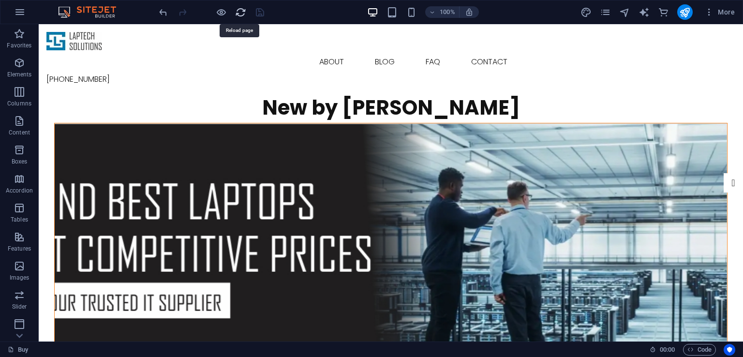
click at [239, 13] on icon "reload" at bounding box center [240, 12] width 11 height 11
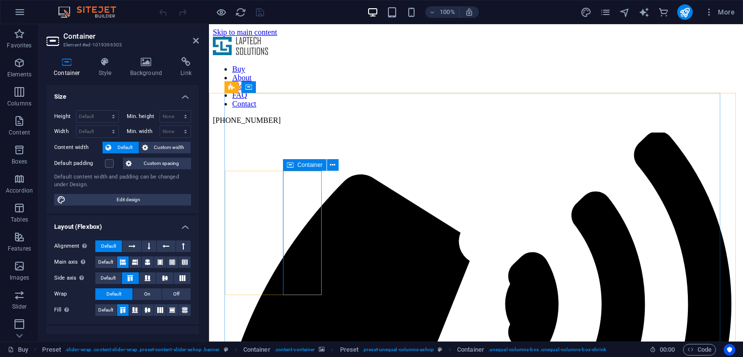
click at [336, 165] on button at bounding box center [333, 165] width 12 height 12
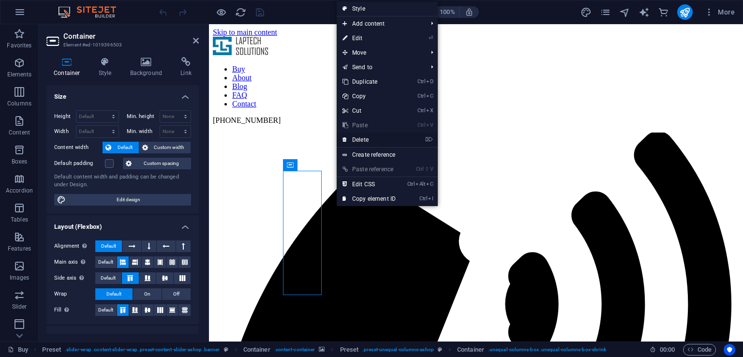
click at [370, 139] on link "⌦ Delete" at bounding box center [369, 140] width 65 height 15
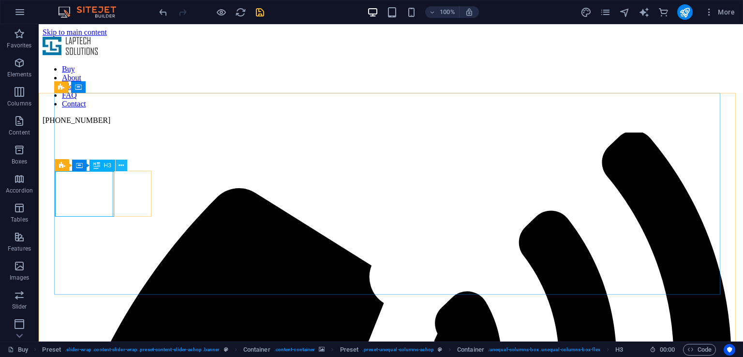
click at [119, 167] on icon at bounding box center [121, 166] width 5 height 10
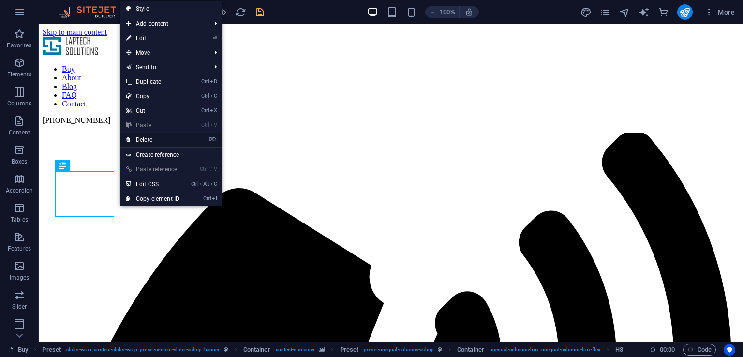
click at [153, 138] on link "⌦ Delete" at bounding box center [152, 140] width 65 height 15
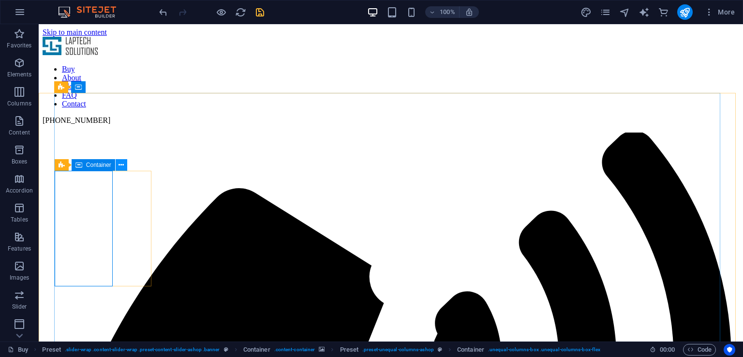
click at [122, 165] on icon at bounding box center [121, 165] width 5 height 10
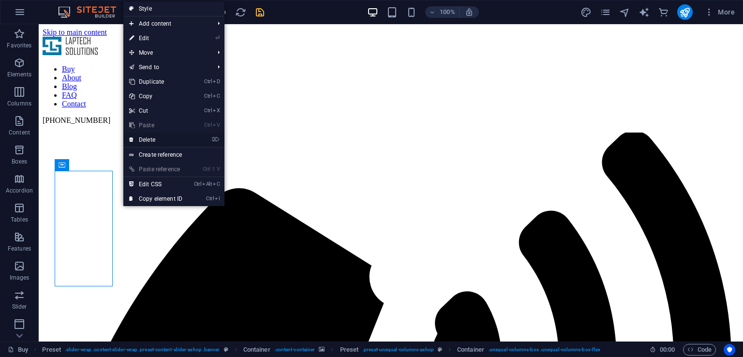
click at [149, 140] on link "⌦ Delete" at bounding box center [155, 140] width 65 height 15
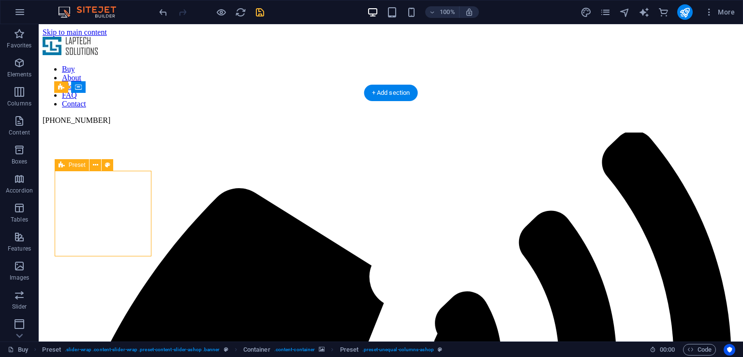
click at [95, 163] on icon at bounding box center [95, 165] width 5 height 10
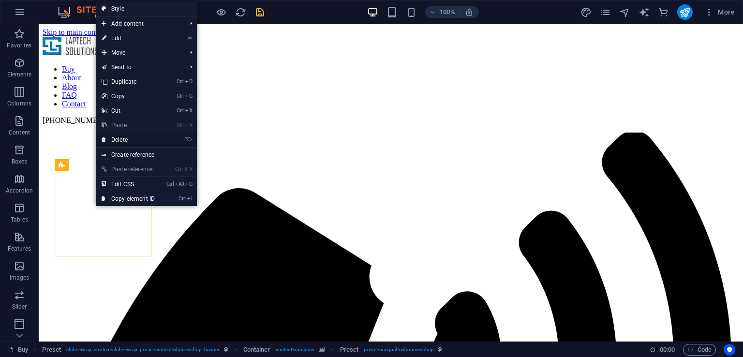
click at [125, 138] on link "⌦ Delete" at bounding box center [128, 140] width 65 height 15
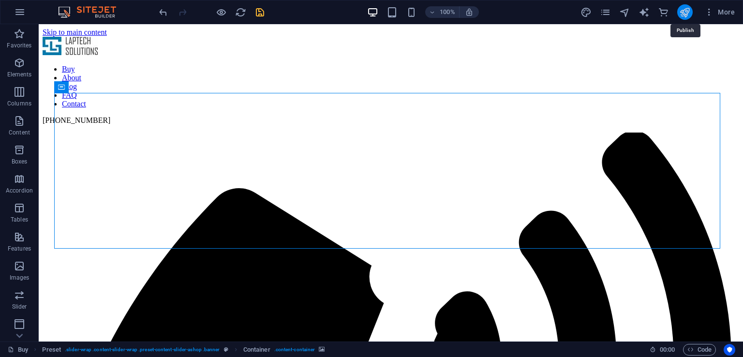
click at [687, 13] on icon "publish" at bounding box center [684, 12] width 11 height 11
checkbox input "false"
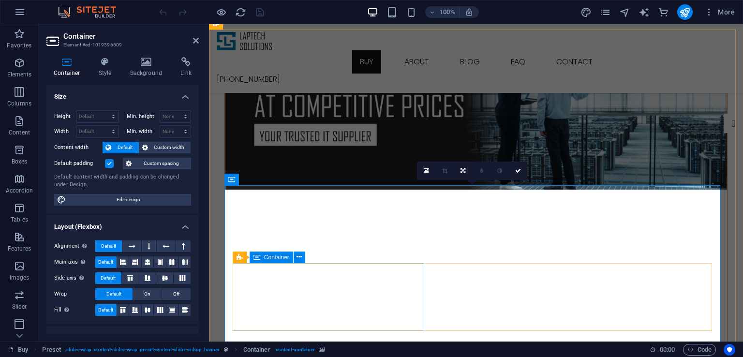
scroll to position [64, 0]
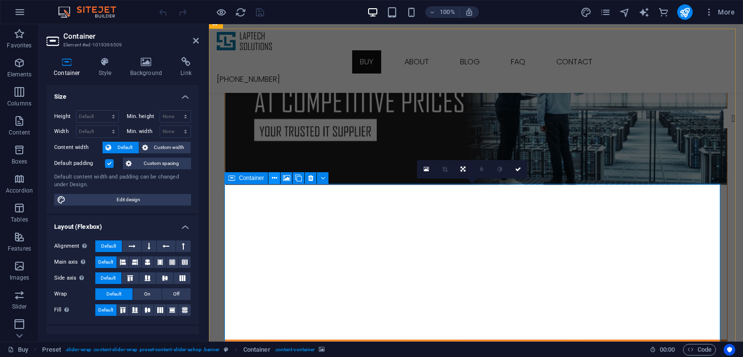
click at [275, 177] on icon at bounding box center [274, 178] width 5 height 10
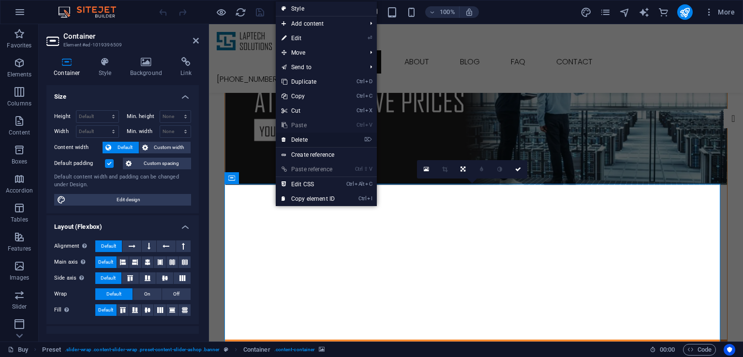
click at [300, 139] on link "⌦ Delete" at bounding box center [308, 140] width 65 height 15
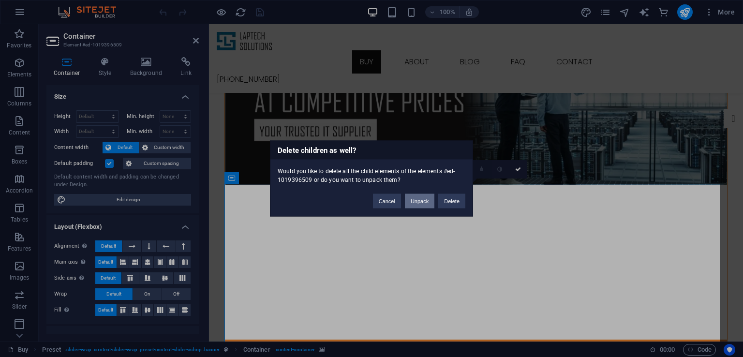
click at [424, 201] on button "Unpack" at bounding box center [420, 201] width 30 height 15
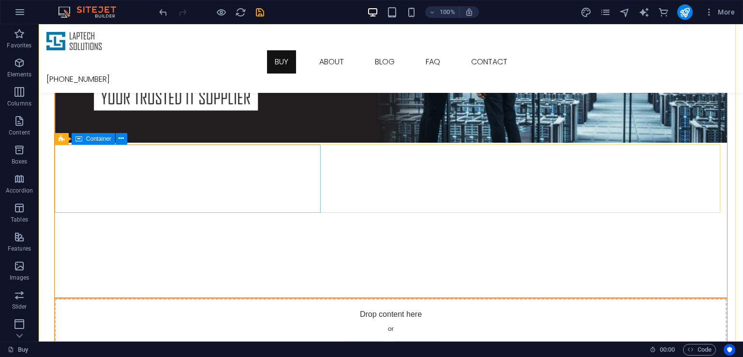
scroll to position [113, 0]
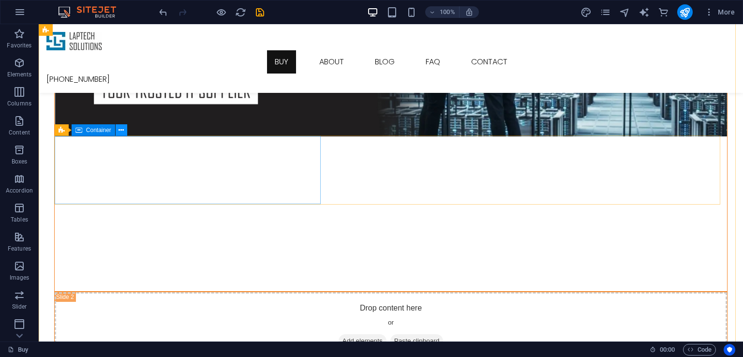
click at [122, 132] on icon at bounding box center [121, 130] width 5 height 10
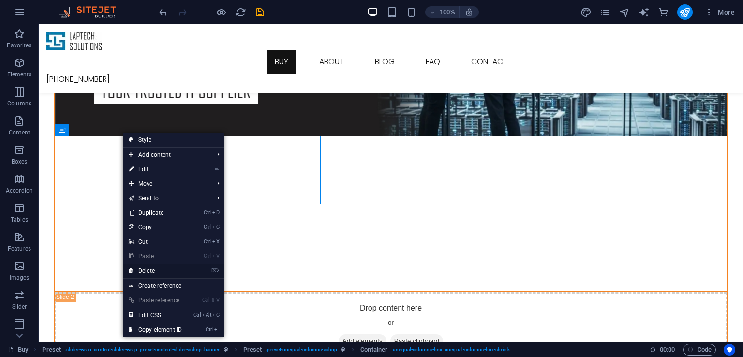
click at [154, 270] on link "⌦ Delete" at bounding box center [155, 271] width 65 height 15
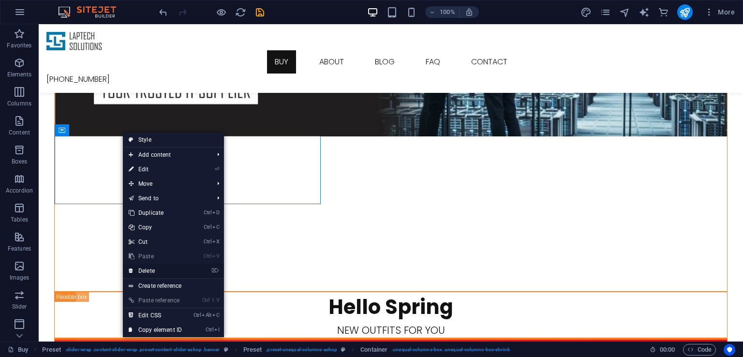
scroll to position [102, 0]
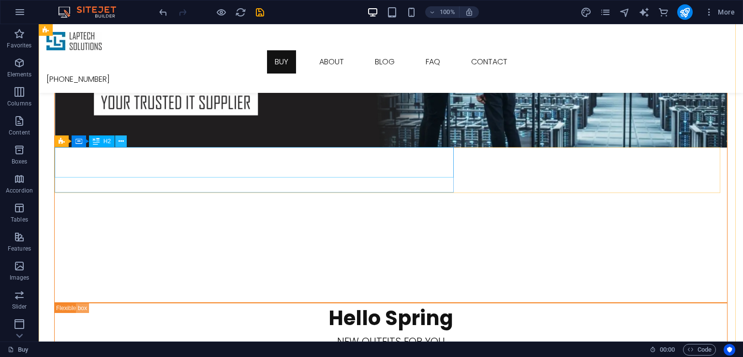
click at [119, 142] on icon at bounding box center [121, 141] width 5 height 10
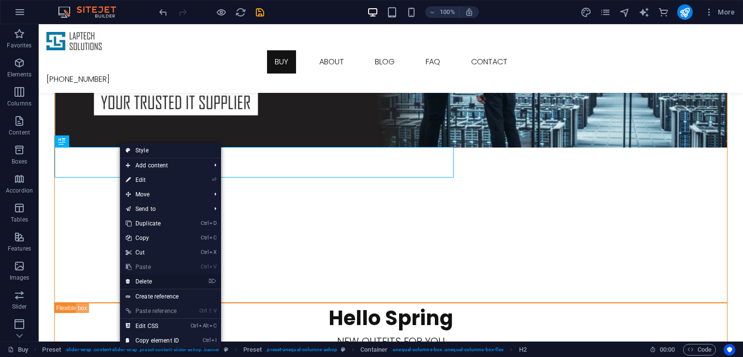
click at [150, 280] on link "⌦ Delete" at bounding box center [152, 281] width 65 height 15
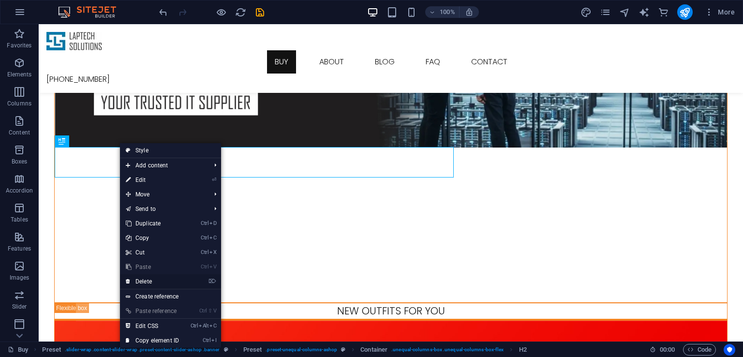
scroll to position [87, 0]
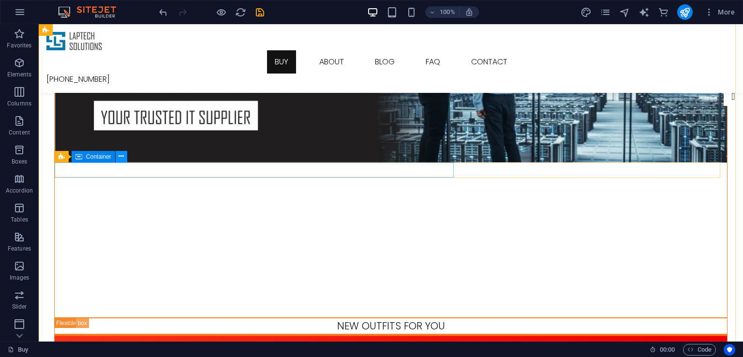
click at [121, 159] on icon at bounding box center [121, 156] width 5 height 10
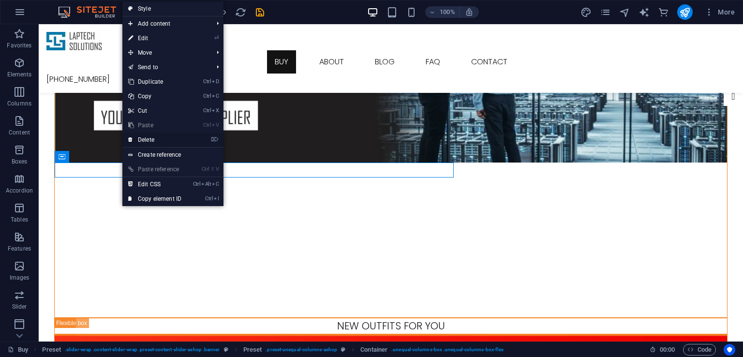
click at [153, 138] on link "⌦ Delete" at bounding box center [154, 140] width 65 height 15
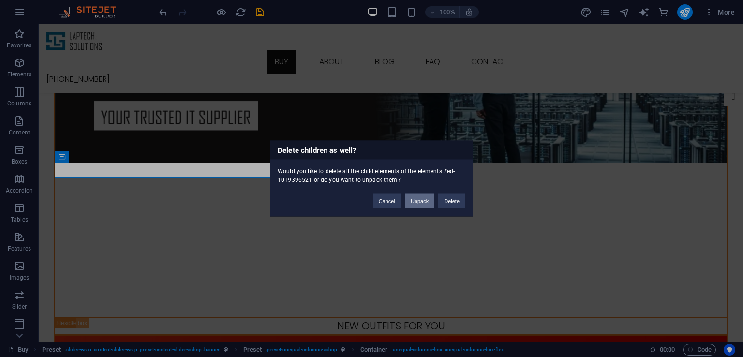
click at [424, 200] on button "Unpack" at bounding box center [420, 201] width 30 height 15
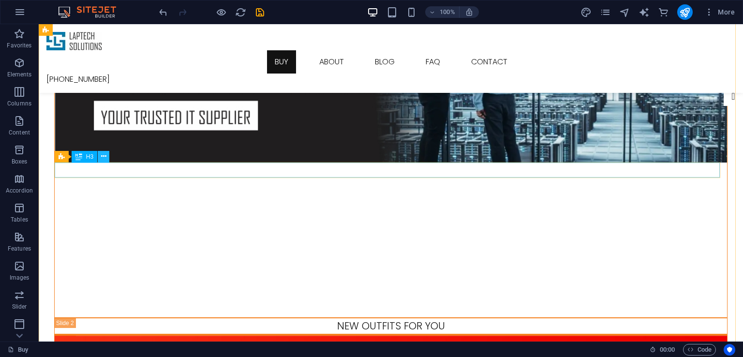
click at [101, 155] on icon at bounding box center [103, 156] width 5 height 10
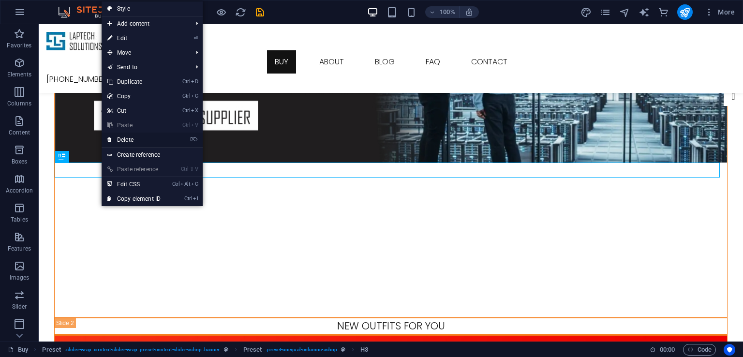
click at [135, 140] on link "⌦ Delete" at bounding box center [134, 140] width 65 height 15
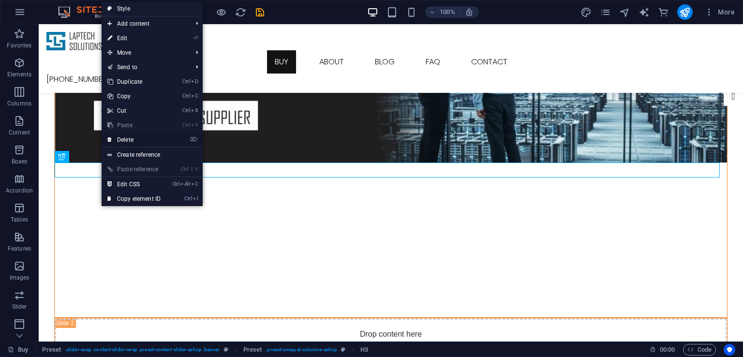
scroll to position [113, 0]
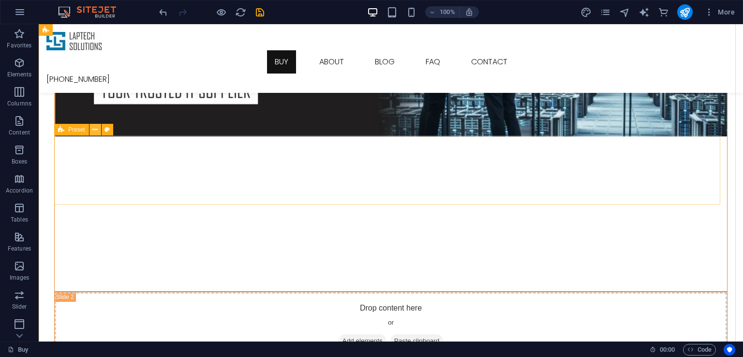
click at [93, 128] on icon at bounding box center [94, 130] width 5 height 10
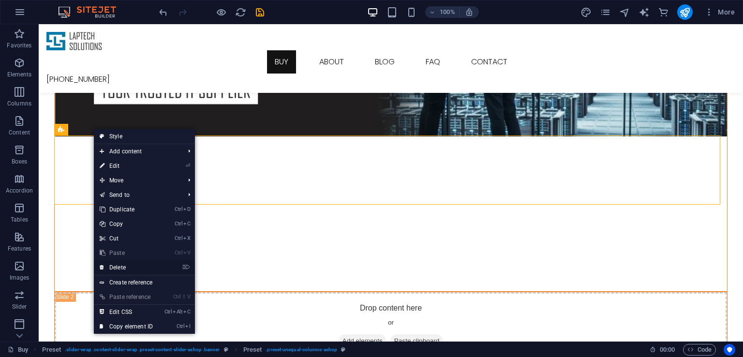
click at [138, 268] on link "⌦ Delete" at bounding box center [126, 267] width 65 height 15
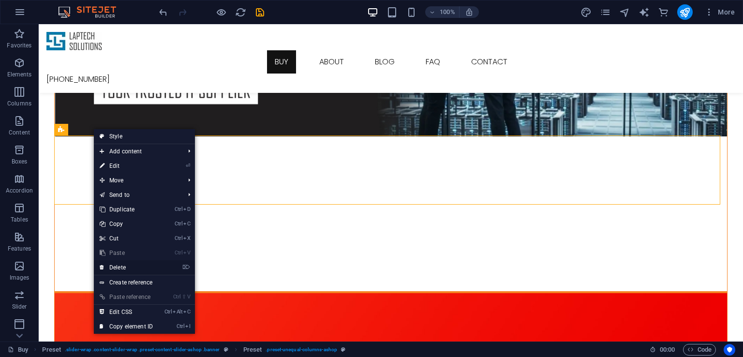
scroll to position [78, 0]
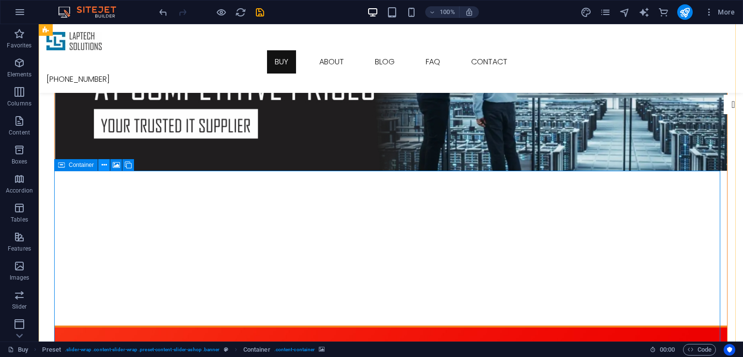
click at [106, 164] on icon at bounding box center [104, 165] width 5 height 10
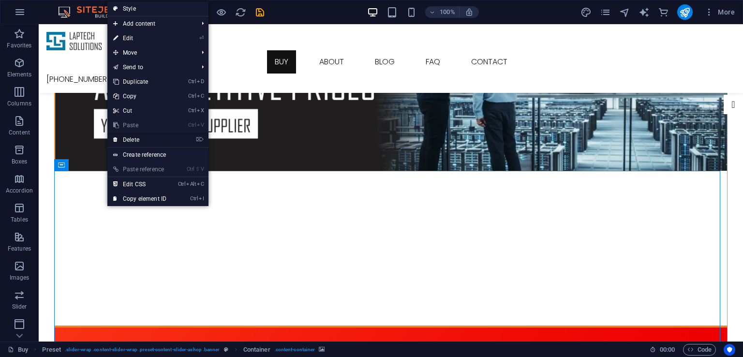
click at [138, 141] on link "⌦ Delete" at bounding box center [139, 140] width 65 height 15
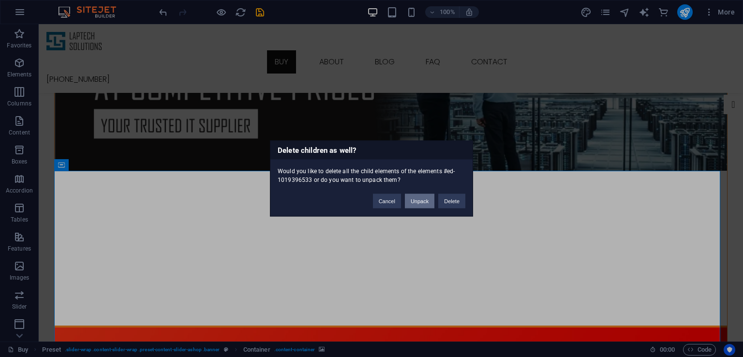
click at [426, 200] on button "Unpack" at bounding box center [420, 201] width 30 height 15
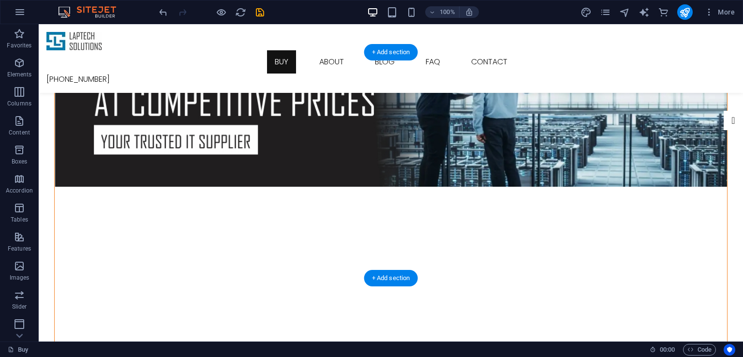
scroll to position [82, 0]
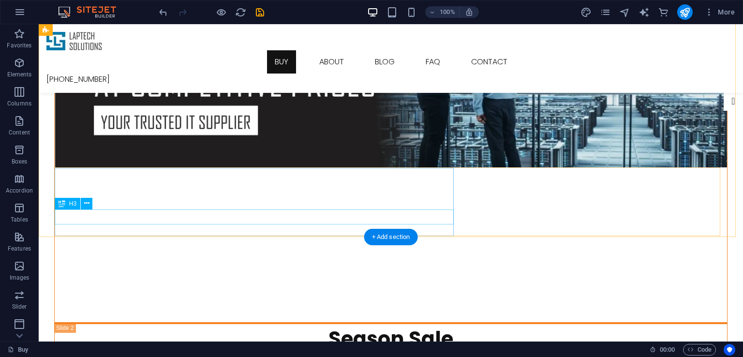
click at [112, 355] on div "Up to - 50% Discount" at bounding box center [391, 362] width 672 height 15
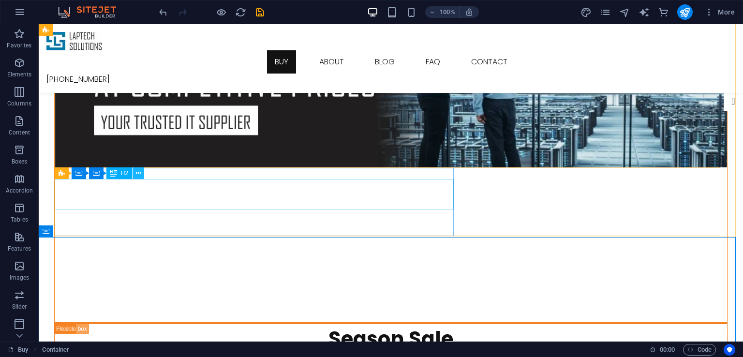
click at [142, 177] on button at bounding box center [139, 173] width 12 height 12
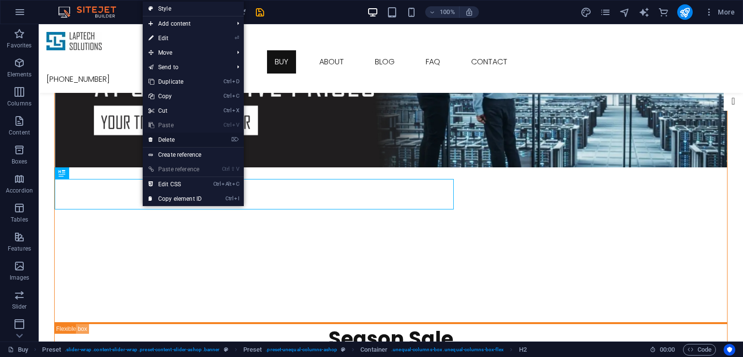
click at [183, 138] on link "⌦ Delete" at bounding box center [175, 140] width 65 height 15
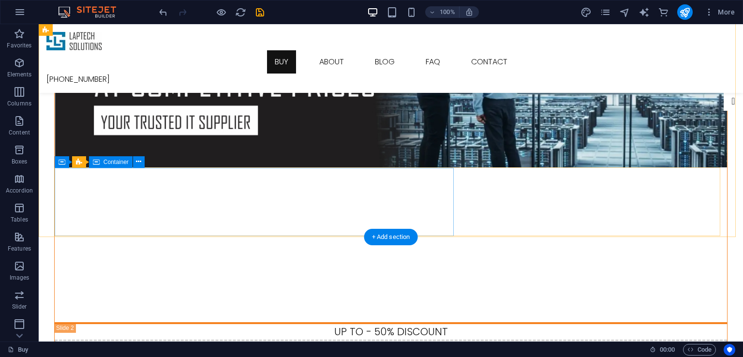
click at [130, 324] on div "Up to - 50% Discount" at bounding box center [391, 331] width 672 height 15
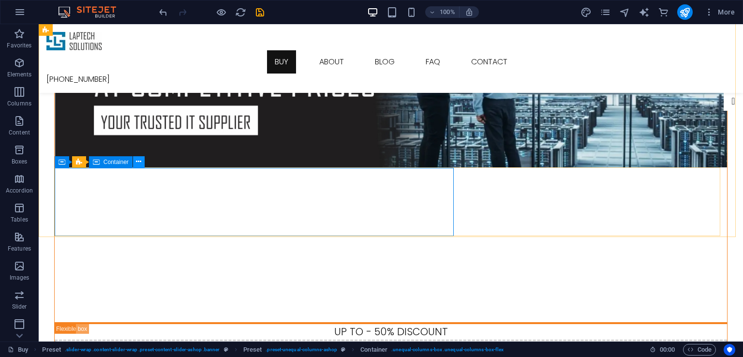
click at [139, 161] on icon at bounding box center [138, 162] width 5 height 10
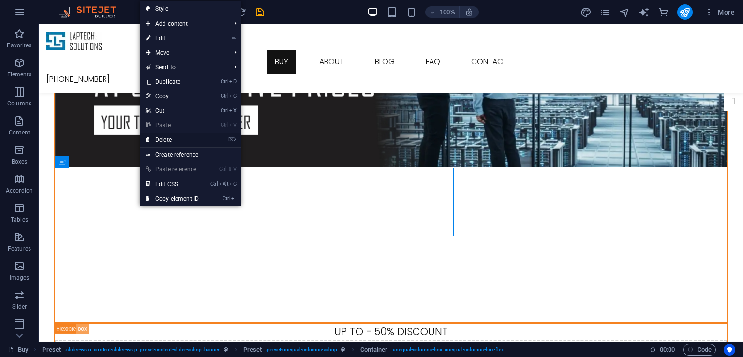
click at [162, 138] on link "⌦ Delete" at bounding box center [172, 140] width 65 height 15
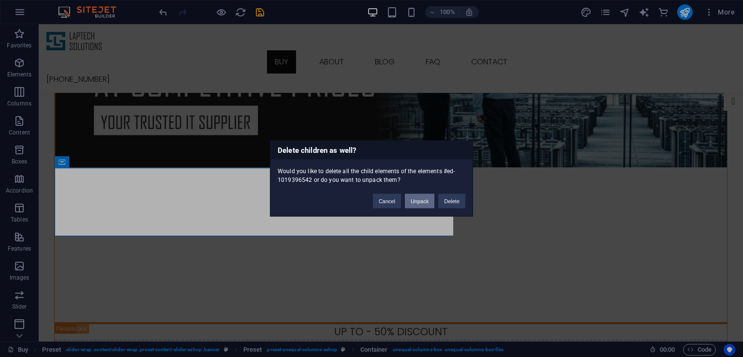
click at [422, 203] on button "Unpack" at bounding box center [420, 201] width 30 height 15
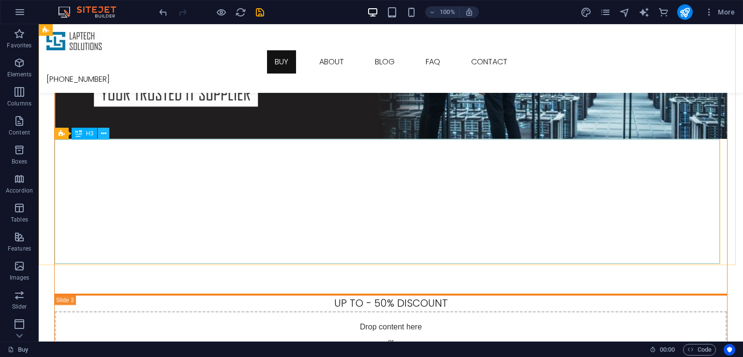
click at [107, 136] on button at bounding box center [104, 134] width 12 height 12
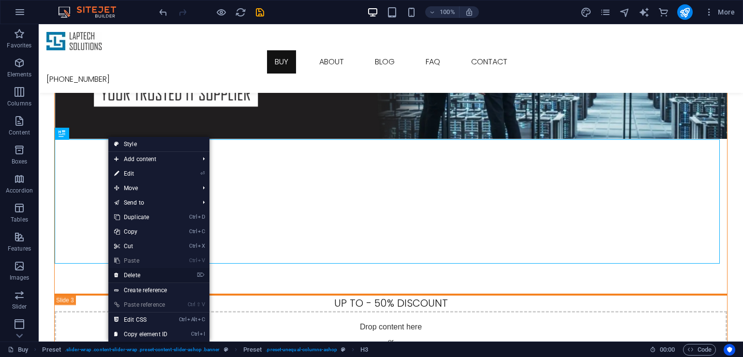
click at [146, 276] on link "⌦ Delete" at bounding box center [140, 275] width 65 height 15
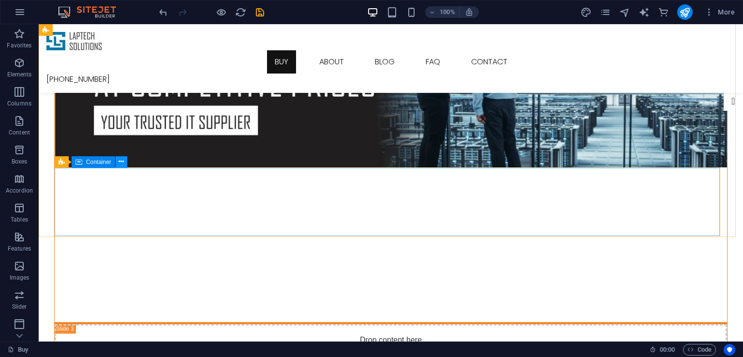
click at [120, 159] on icon at bounding box center [121, 162] width 5 height 10
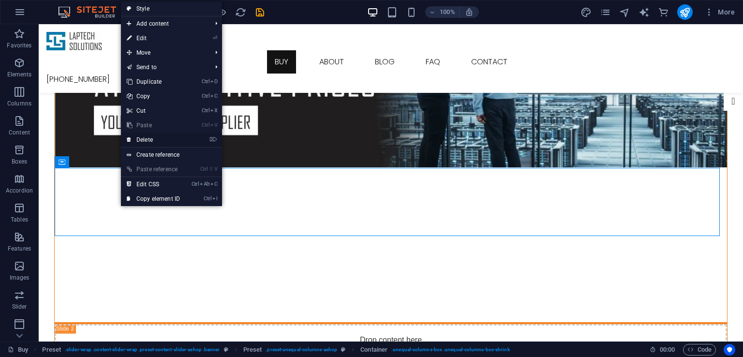
click at [152, 142] on link "⌦ Delete" at bounding box center [153, 140] width 65 height 15
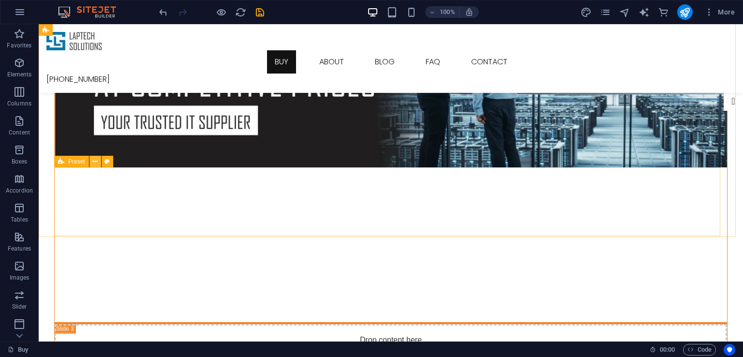
click at [93, 161] on icon at bounding box center [94, 162] width 5 height 10
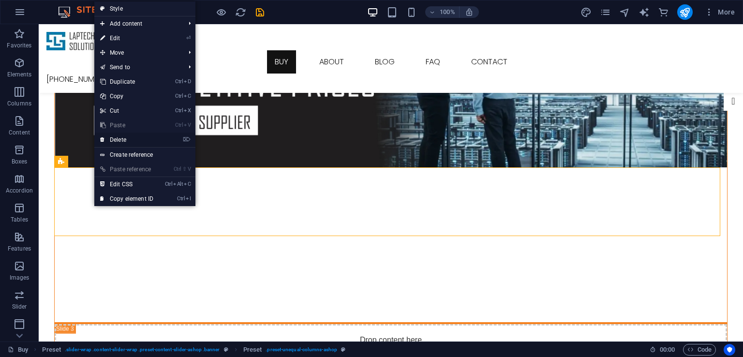
click at [118, 139] on link "⌦ Delete" at bounding box center [126, 140] width 65 height 15
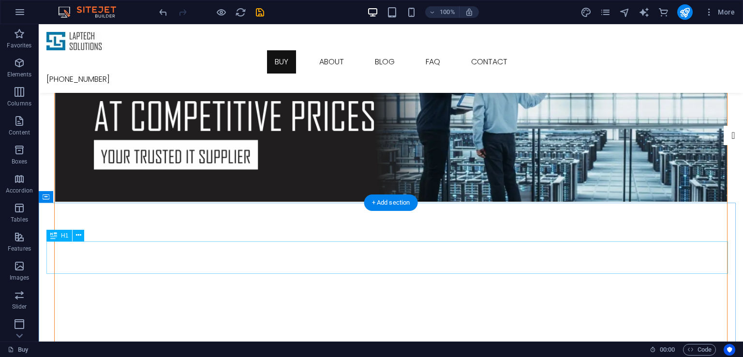
click at [81, 236] on icon at bounding box center [78, 235] width 5 height 10
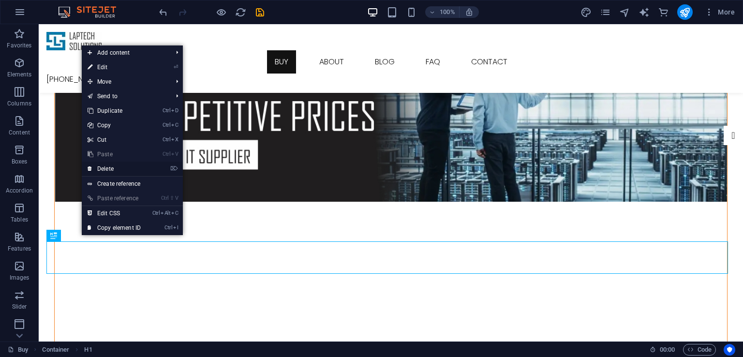
click at [110, 172] on link "⌦ Delete" at bounding box center [114, 169] width 65 height 15
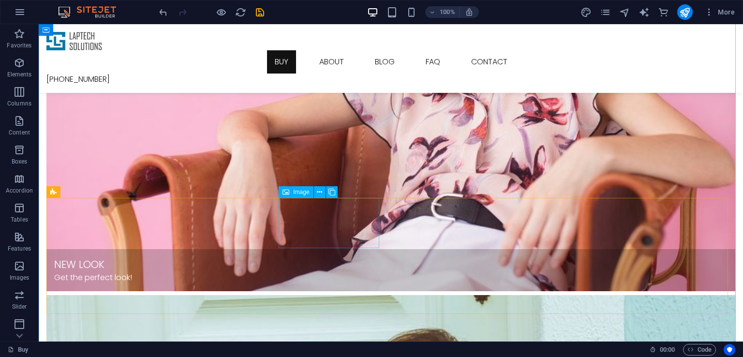
scroll to position [963, 0]
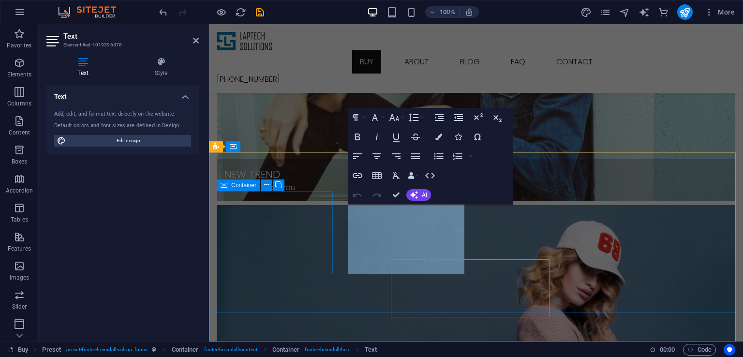
scroll to position [908, 0]
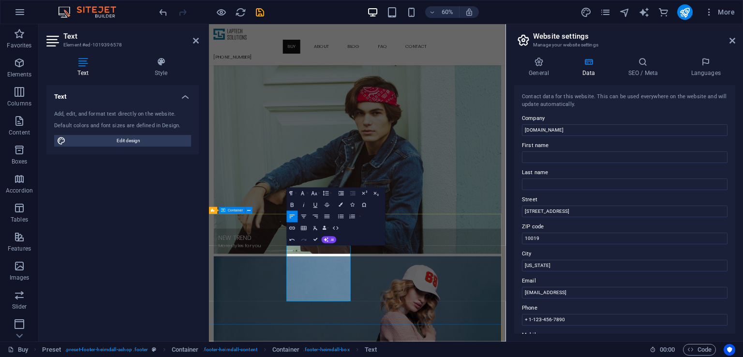
scroll to position [716, 0]
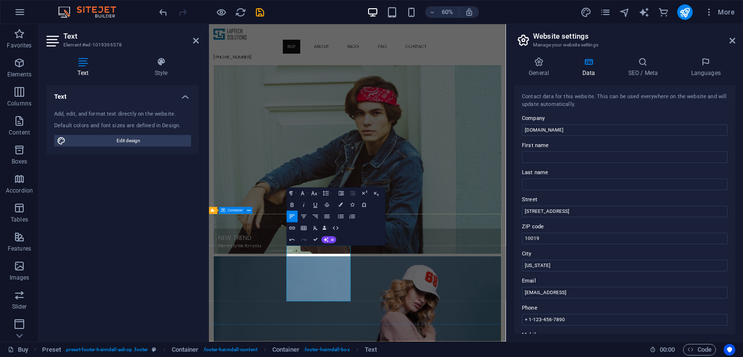
scroll to position [693, 0]
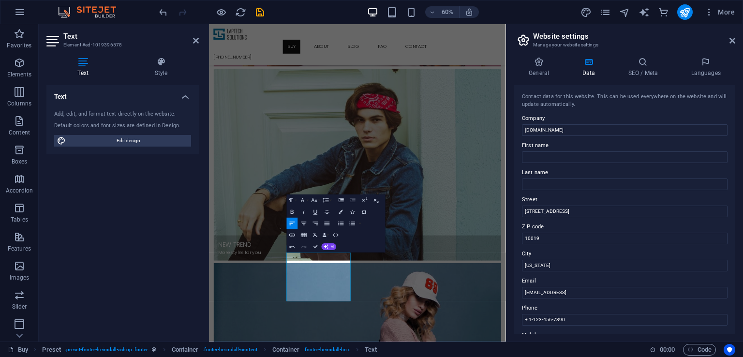
click at [266, 9] on div "60% More" at bounding box center [448, 11] width 582 height 15
click at [263, 9] on icon "save" at bounding box center [259, 12] width 11 height 11
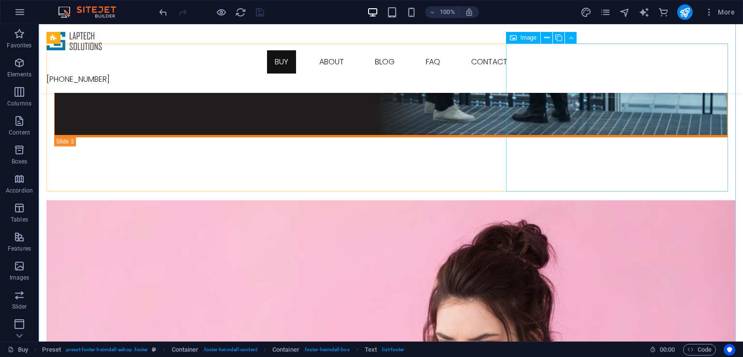
scroll to position [0, 0]
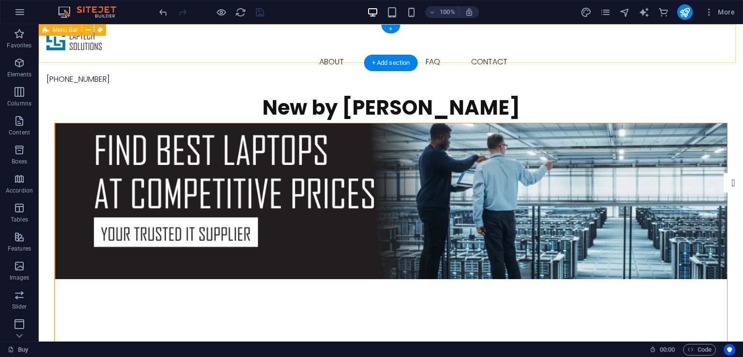
click at [439, 93] on div "New by Ashop" at bounding box center [391, 108] width 704 height 30
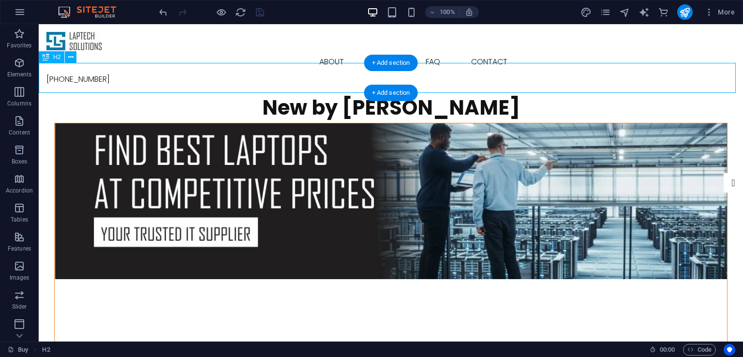
click at [439, 93] on div "New by Ashop" at bounding box center [391, 108] width 704 height 30
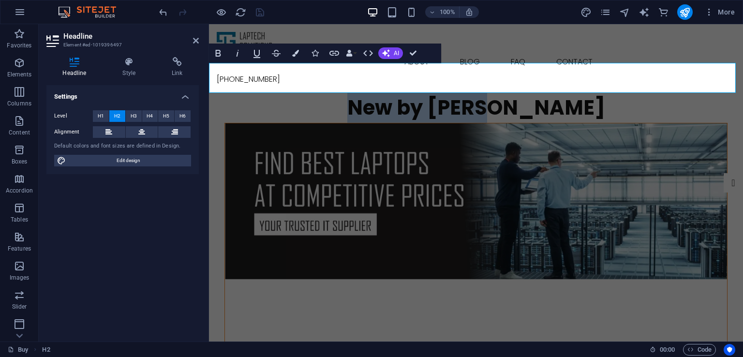
click at [454, 195] on figure at bounding box center [476, 201] width 502 height 156
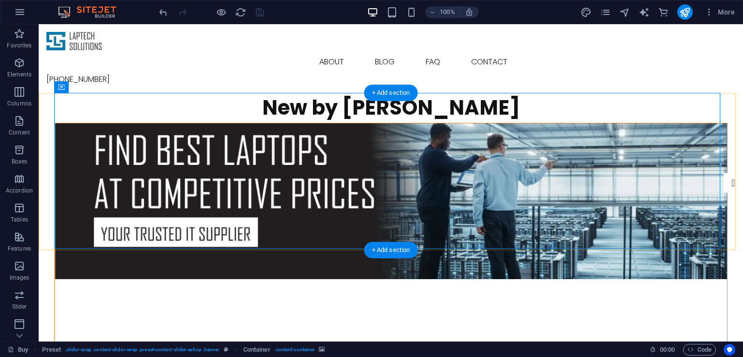
click at [412, 93] on div "New by Ashop" at bounding box center [391, 108] width 704 height 30
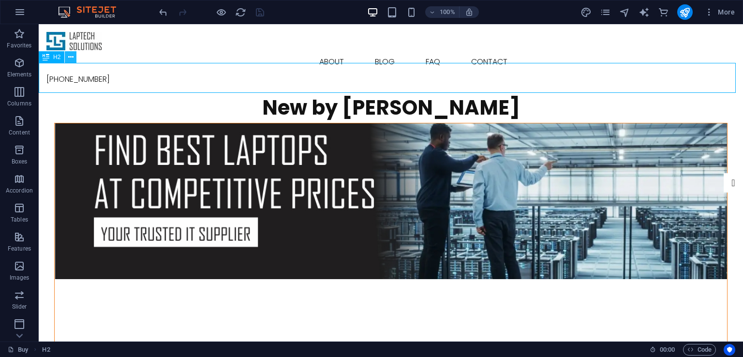
click at [66, 59] on button at bounding box center [71, 57] width 12 height 12
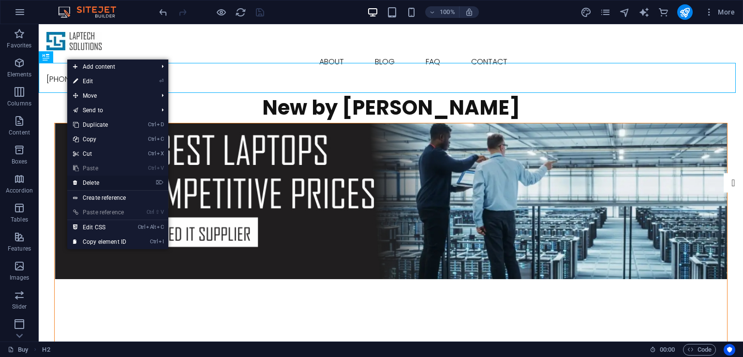
click at [97, 185] on link "⌦ Delete" at bounding box center [99, 183] width 65 height 15
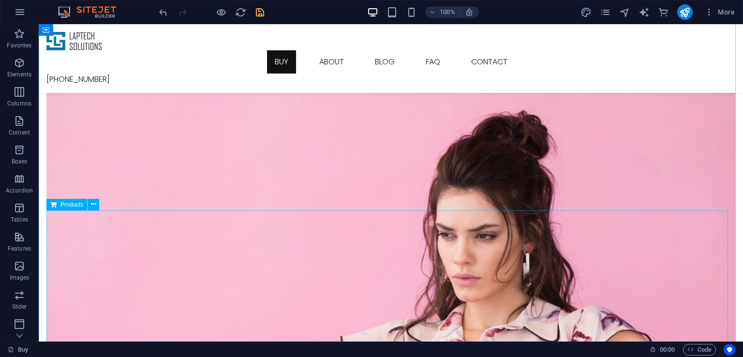
scroll to position [355, 0]
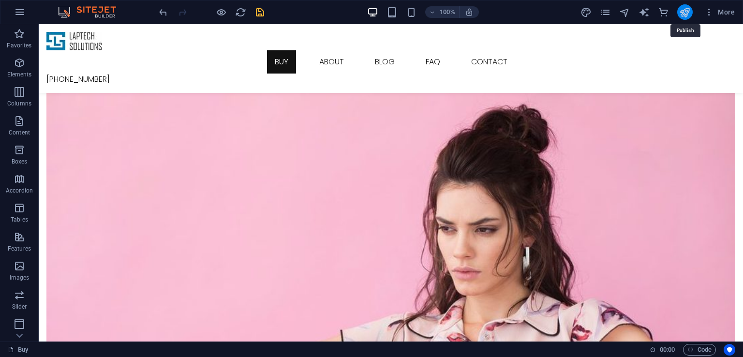
click at [689, 10] on icon "publish" at bounding box center [684, 12] width 11 height 11
checkbox input "false"
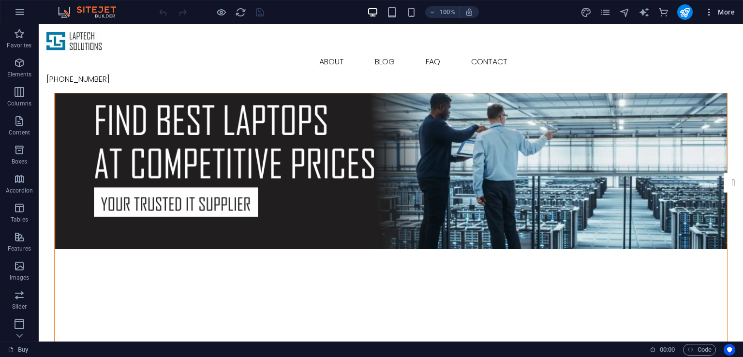
click at [710, 10] on icon "button" at bounding box center [709, 12] width 10 height 10
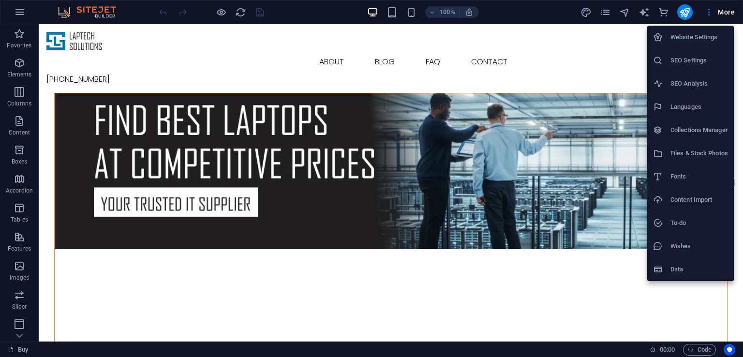
click at [691, 41] on h6 "Website Settings" at bounding box center [700, 37] width 58 height 12
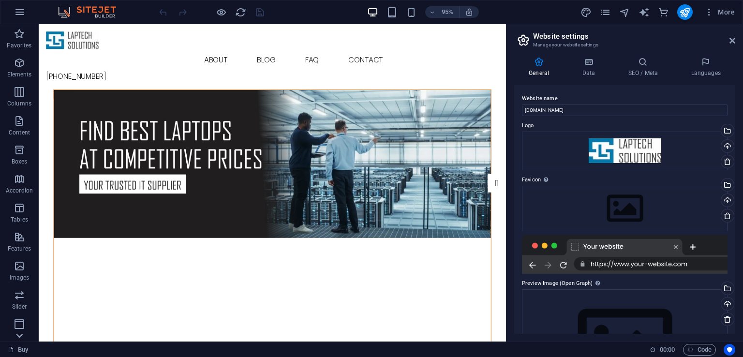
click at [21, 335] on icon at bounding box center [19, 336] width 7 height 4
click at [21, 335] on p "Commerce" at bounding box center [19, 334] width 29 height 8
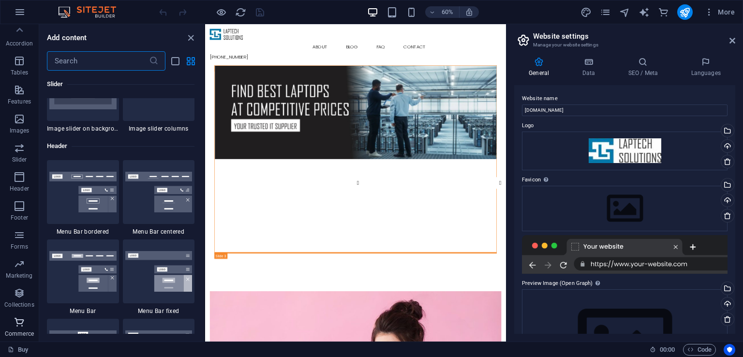
scroll to position [9323, 0]
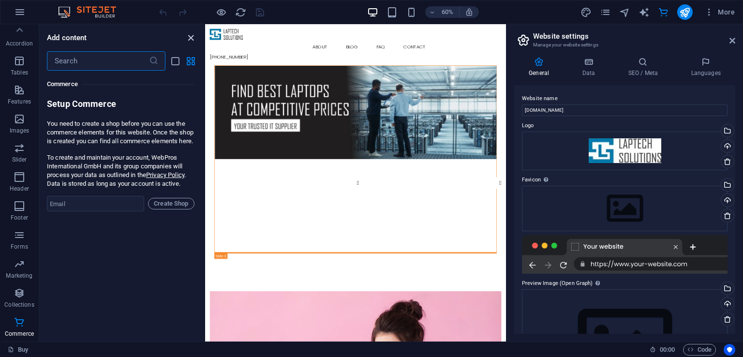
click at [188, 35] on icon "close panel" at bounding box center [190, 37] width 11 height 11
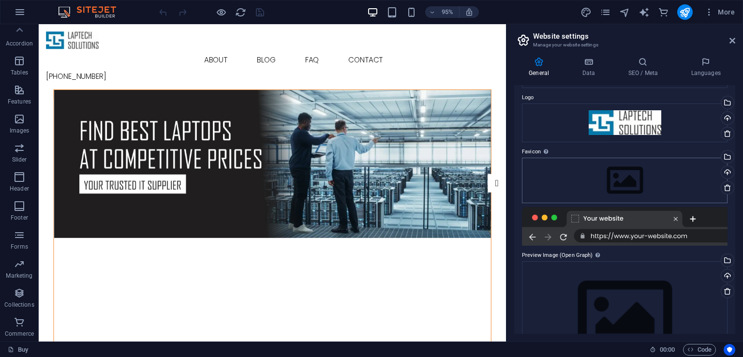
scroll to position [0, 0]
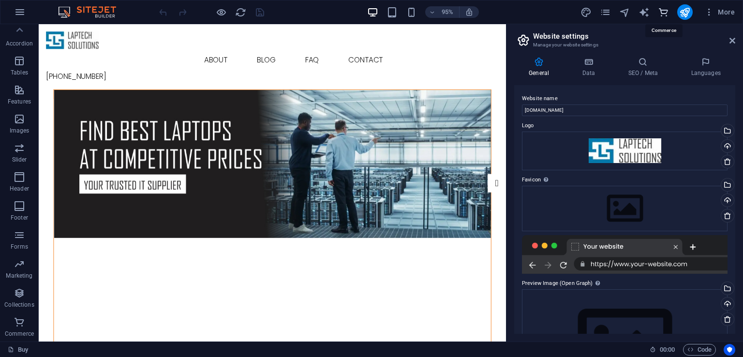
click at [666, 9] on icon "commerce" at bounding box center [663, 12] width 11 height 11
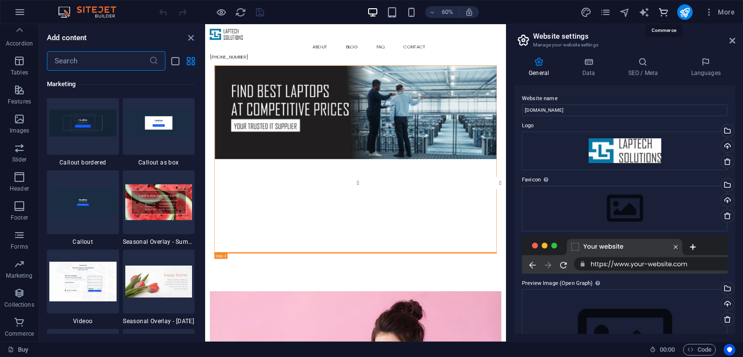
scroll to position [9323, 0]
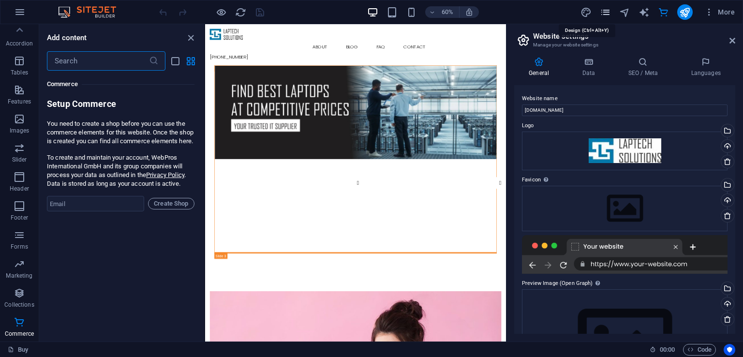
click at [602, 11] on icon "pages" at bounding box center [605, 12] width 11 height 11
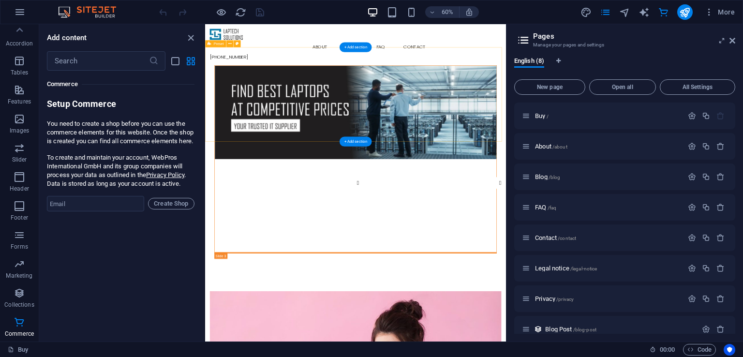
click at [540, 155] on figure at bounding box center [456, 171] width 470 height 156
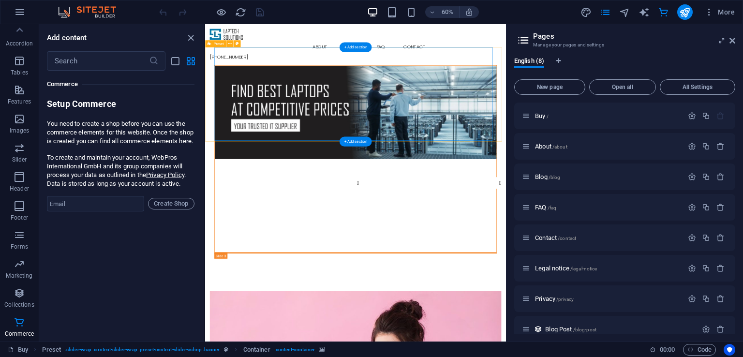
click at [326, 141] on figure at bounding box center [456, 171] width 470 height 156
select select "px"
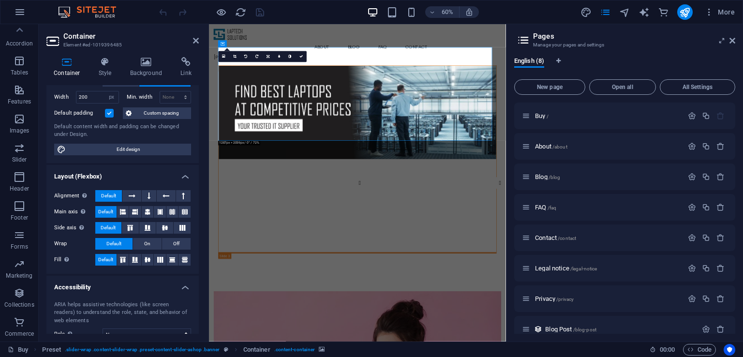
scroll to position [0, 0]
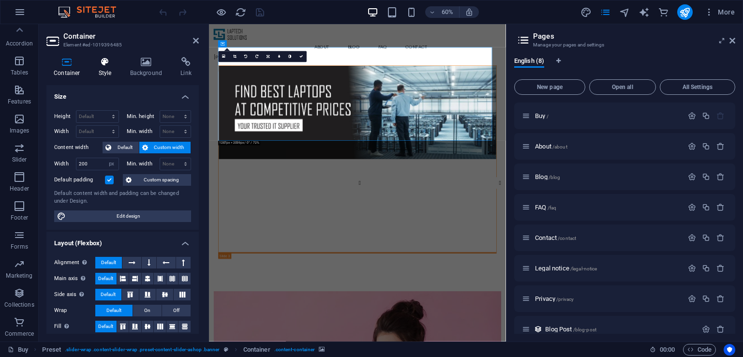
click at [102, 63] on icon at bounding box center [105, 62] width 28 height 10
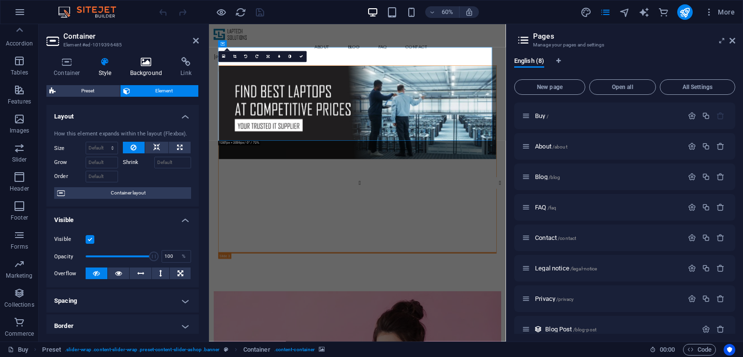
click at [141, 57] on icon at bounding box center [146, 62] width 47 height 10
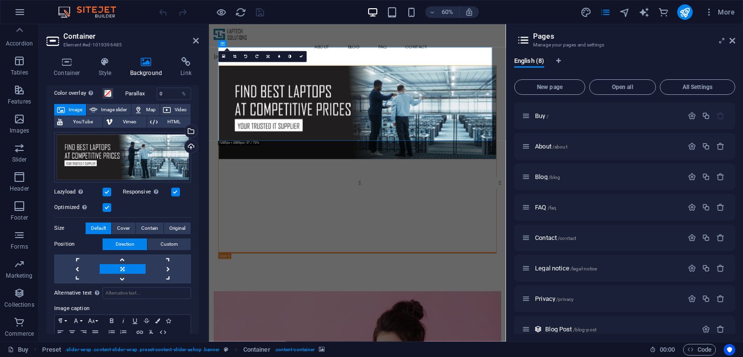
scroll to position [40, 0]
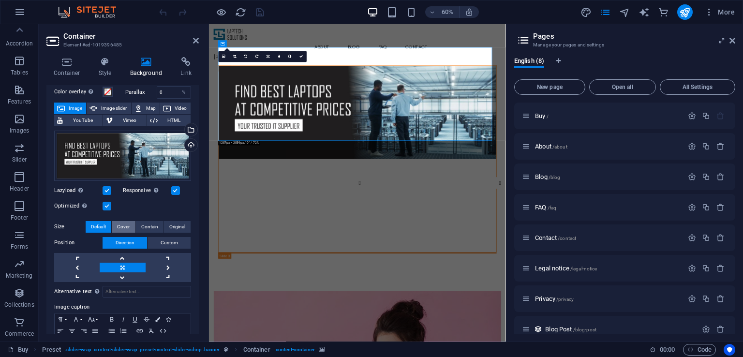
click at [127, 228] on span "Cover" at bounding box center [123, 227] width 13 height 12
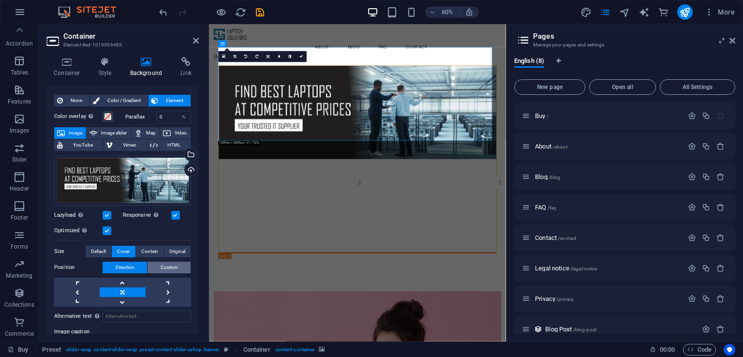
scroll to position [0, 0]
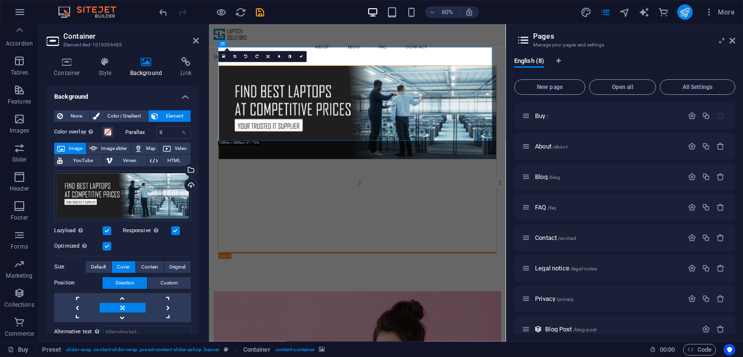
click at [685, 16] on icon "publish" at bounding box center [684, 12] width 11 height 11
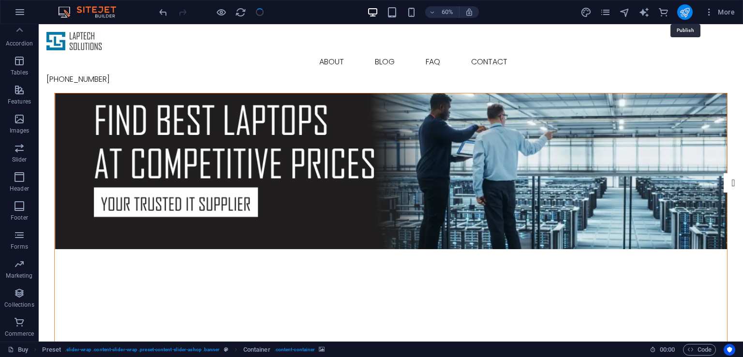
checkbox input "false"
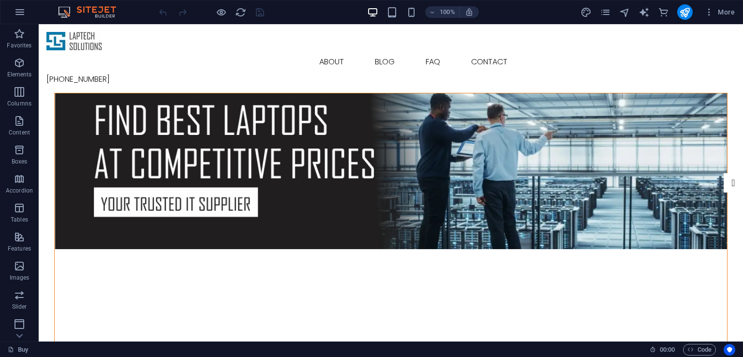
click at [325, 178] on figure at bounding box center [391, 171] width 672 height 156
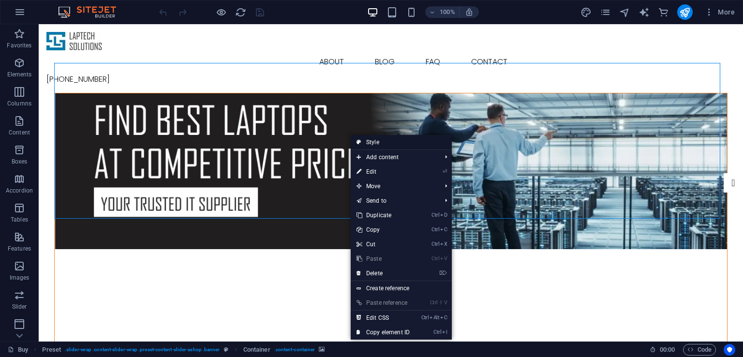
click at [373, 144] on link "Style" at bounding box center [401, 142] width 101 height 15
select select "px"
select select "rem"
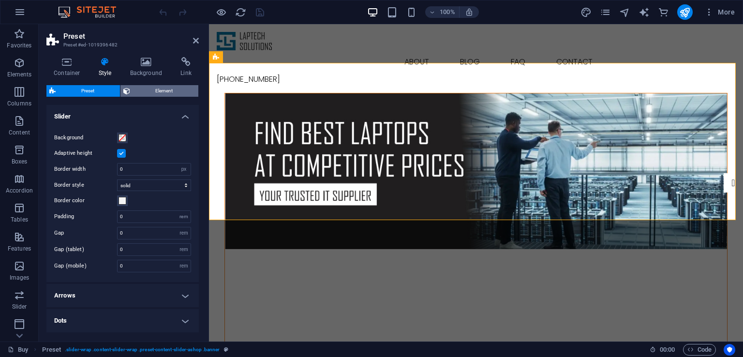
click at [161, 86] on span "Element" at bounding box center [164, 91] width 63 height 12
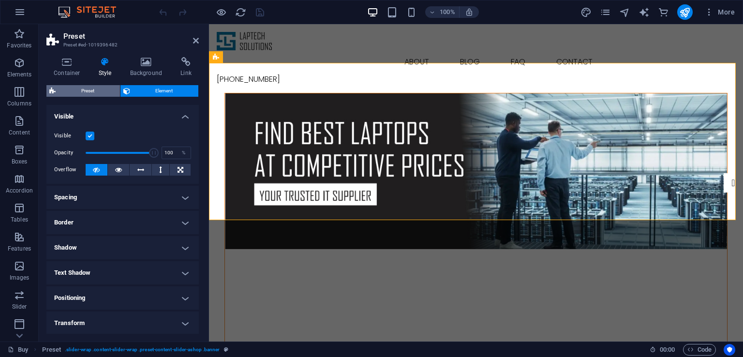
click at [96, 90] on span "Preset" at bounding box center [88, 91] width 59 height 12
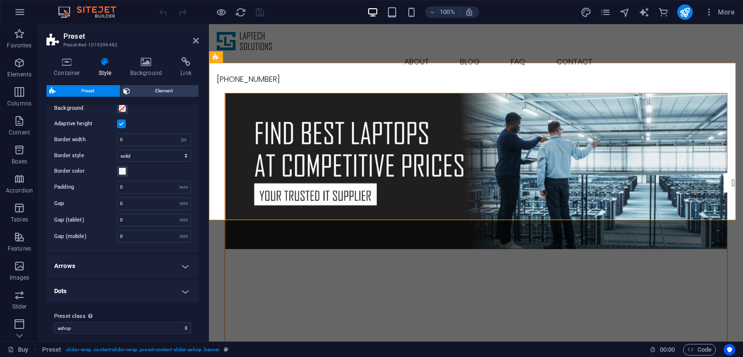
scroll to position [28, 0]
click at [63, 61] on icon at bounding box center [66, 62] width 41 height 10
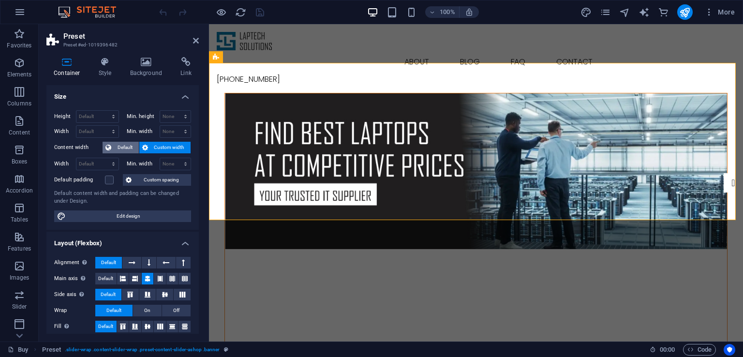
click at [133, 142] on span "Default" at bounding box center [125, 148] width 22 height 12
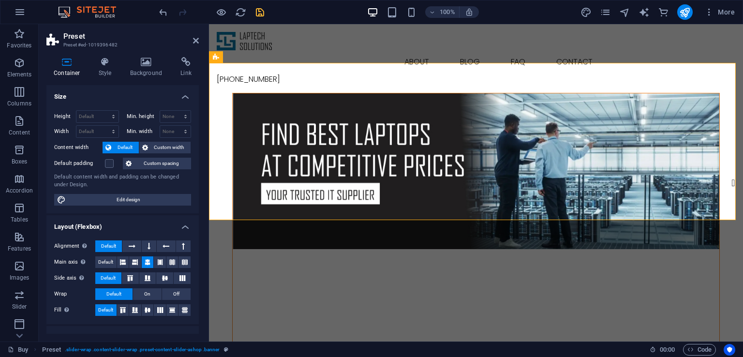
click at [257, 14] on icon "save" at bounding box center [259, 12] width 11 height 11
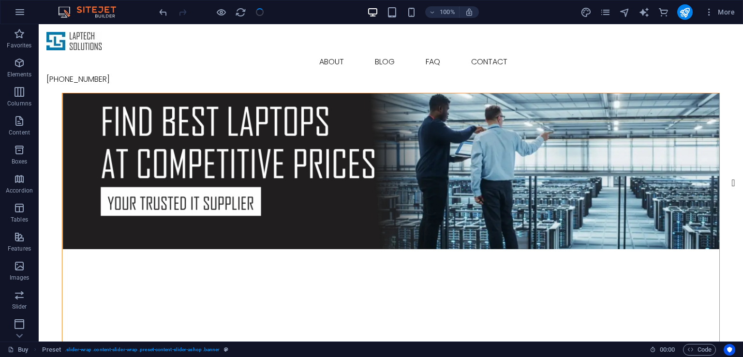
checkbox input "false"
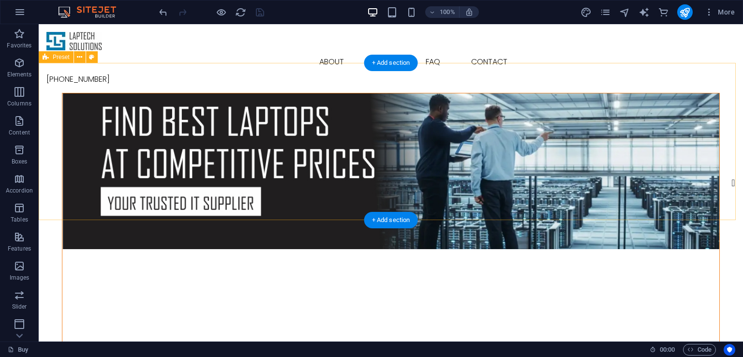
click at [706, 141] on figure at bounding box center [390, 171] width 657 height 156
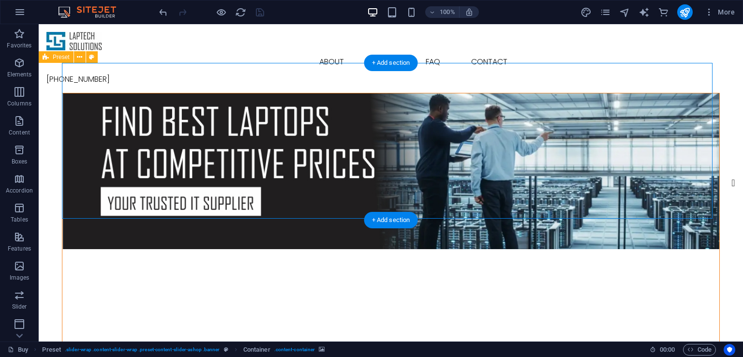
click at [706, 141] on figure at bounding box center [390, 171] width 657 height 156
click at [536, 141] on figure at bounding box center [390, 171] width 657 height 156
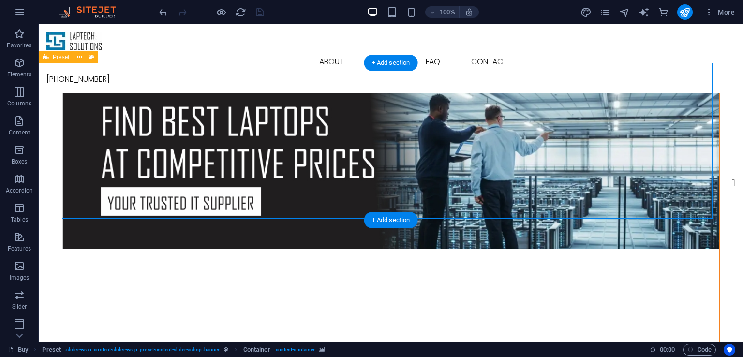
select select "px"
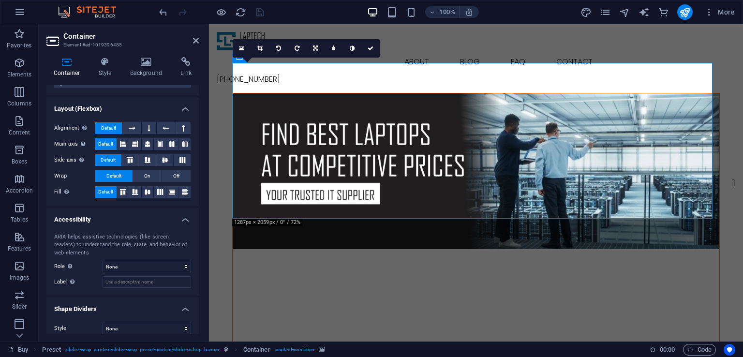
scroll to position [142, 0]
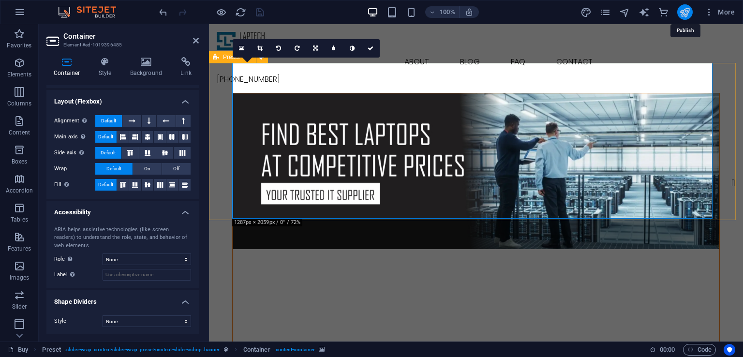
click at [688, 13] on icon "publish" at bounding box center [684, 12] width 11 height 11
